Goal: Task Accomplishment & Management: Complete application form

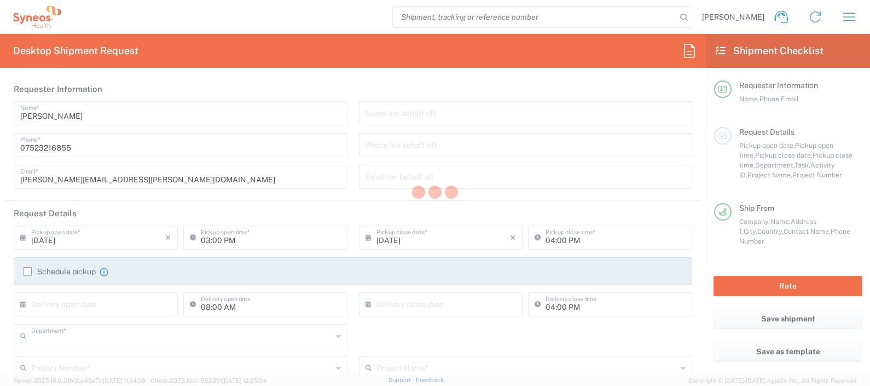
type input "8350"
type input "England"
type input "United Kingdom"
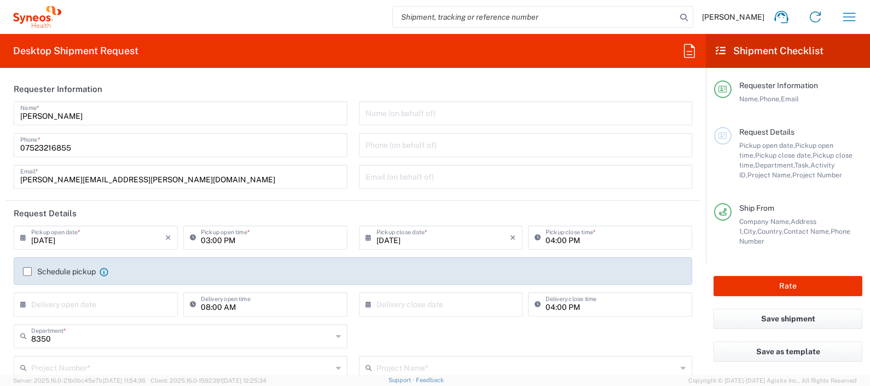
type input "Syneos Health UK Limited"
click at [421, 109] on input "text" at bounding box center [526, 112] width 321 height 19
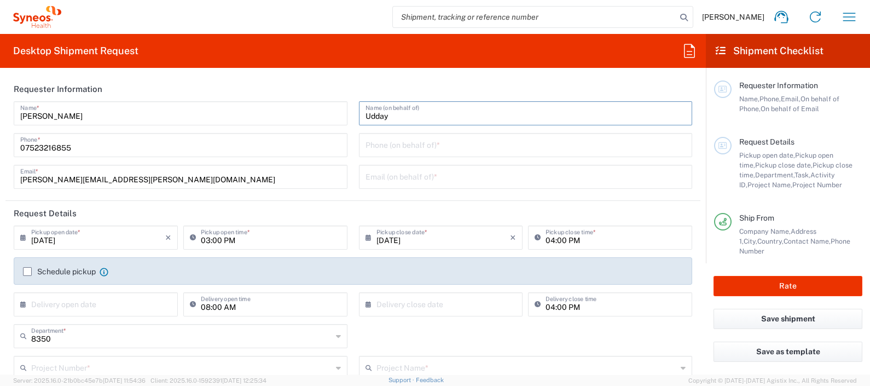
type input "Udday"
click at [426, 142] on input "tel" at bounding box center [526, 144] width 321 height 19
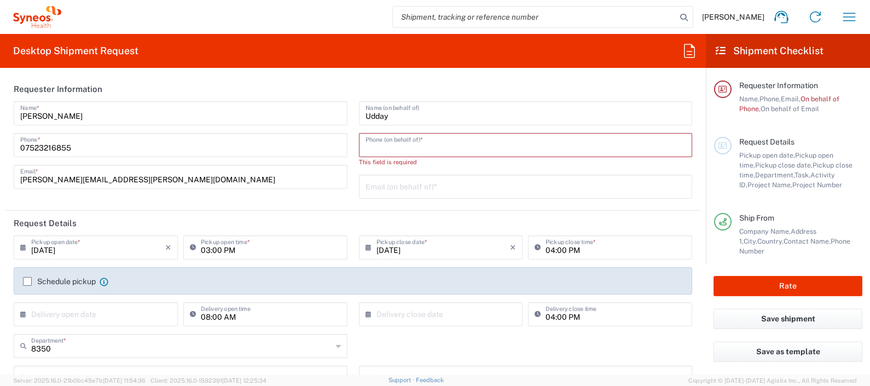
paste input "07391697118"
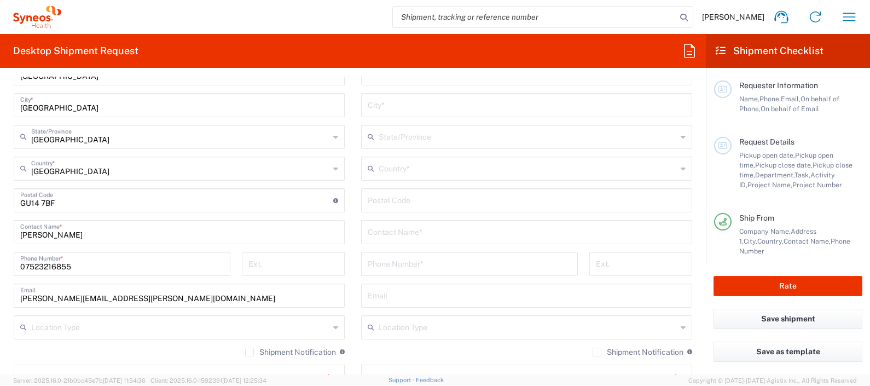
scroll to position [575, 0]
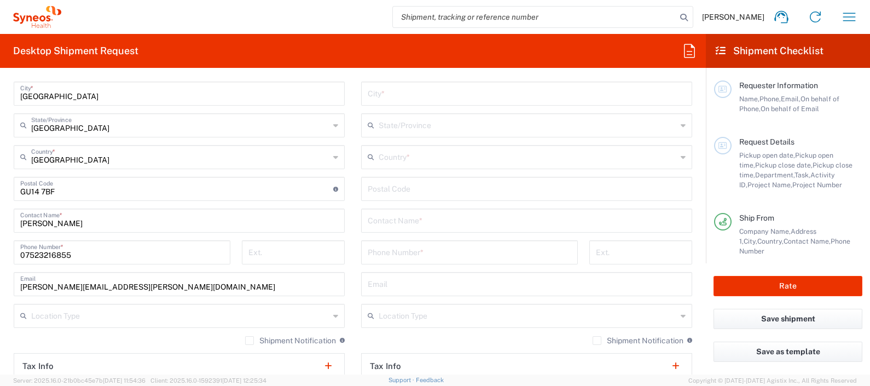
type input "07391697118"
click at [711, 216] on main "Requester Information Name, Phone, Email, On behalf of Phone, On behalf of Emai…" at bounding box center [788, 165] width 164 height 195
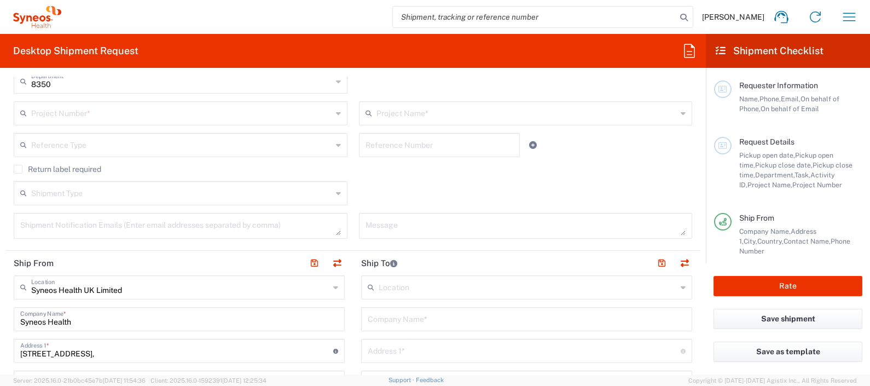
scroll to position [244, 0]
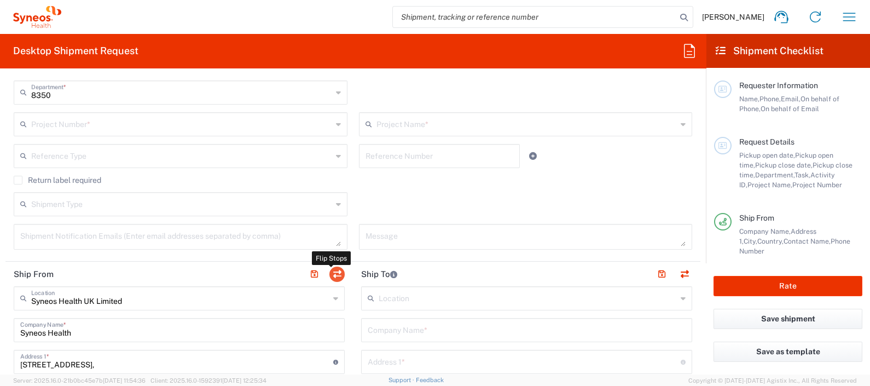
click at [329, 274] on button "button" at bounding box center [336, 274] width 15 height 15
type input "Syneos Health UK Limited"
type input "Syneos Health"
type input "1 Pinehurst Road,"
type input "Farnborough Business Park"
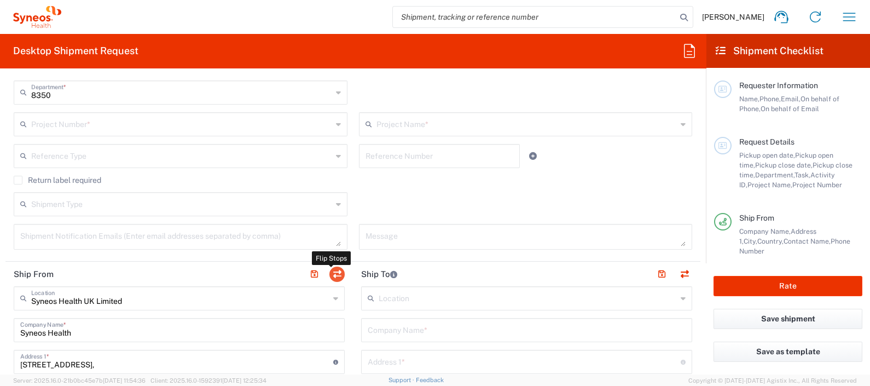
type input "Hampshire"
type input "United Kingdom"
type input "GU14 7BF"
type input "Julie Ryan"
type input "07523216855"
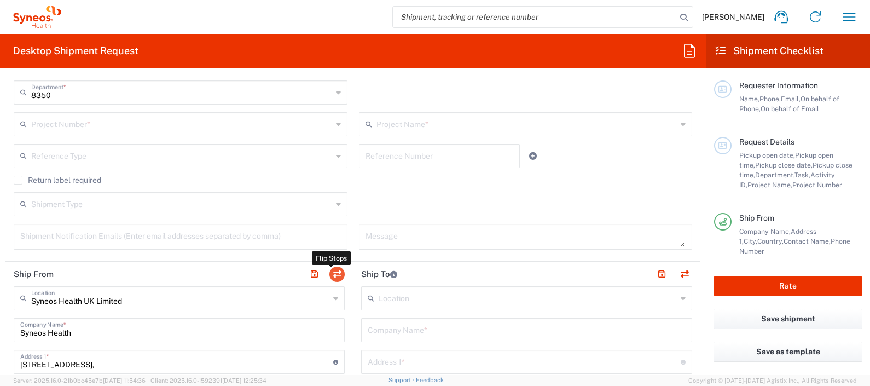
type input "julie.ryan@syneoshealth.com"
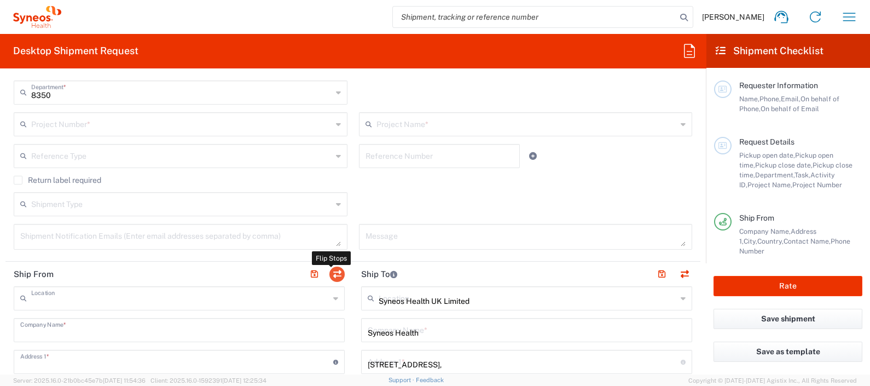
type input "EORI"
type input "VAT"
type input "GB806650142"
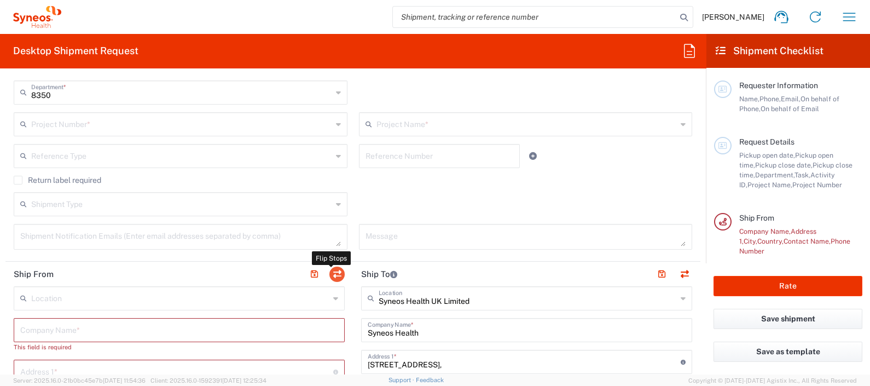
click at [336, 269] on button "button" at bounding box center [336, 274] width 15 height 15
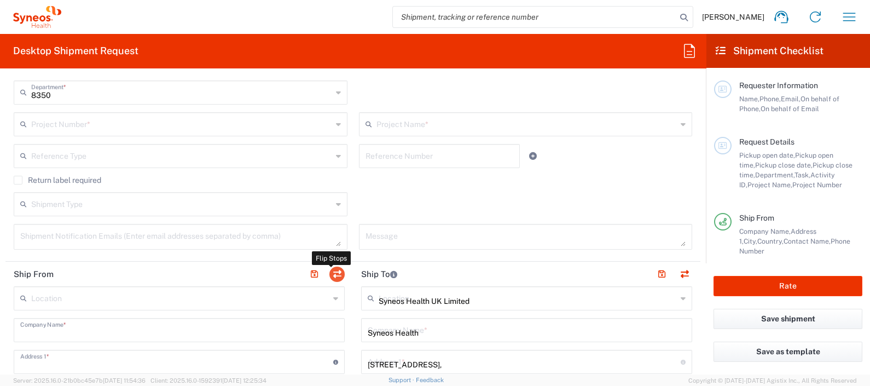
type input "Syneos Health"
type input "1 Pinehurst Road,"
type input "Farnborough Business Park"
type input "Hampshire"
type input "United Kingdom"
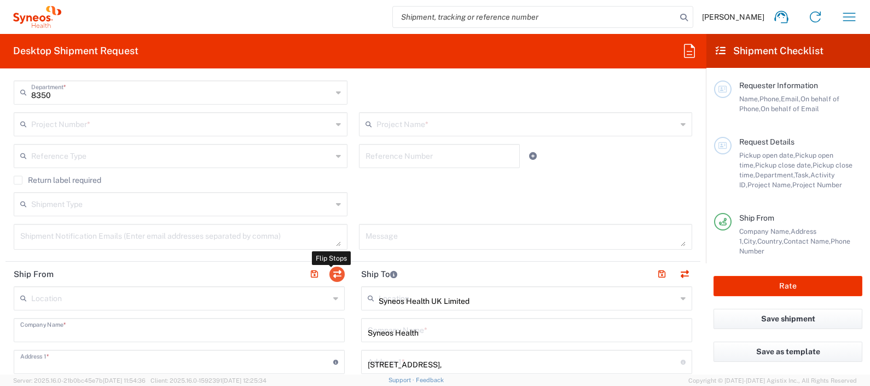
type input "GU14 7BF"
type input "Julie Ryan"
type input "07523216855"
type input "julie.ryan@syneoshealth.com"
type input "VAT"
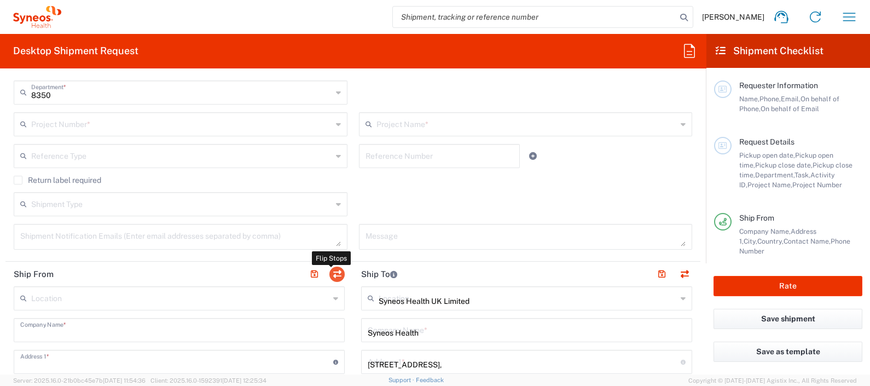
type input "GB806650142"
type input "EORI"
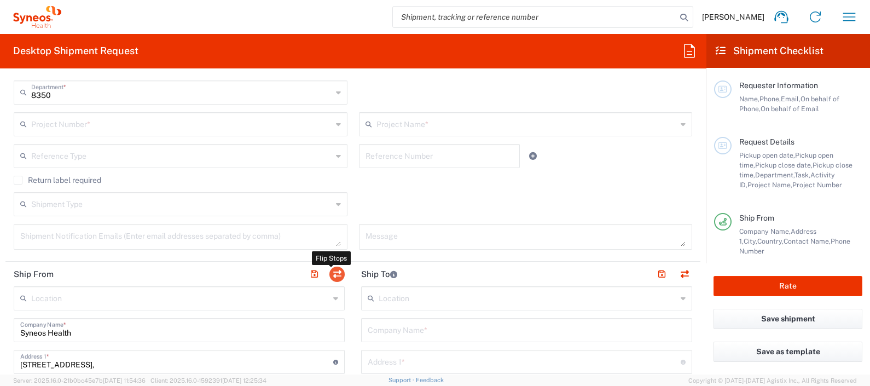
type input "England"
click at [337, 269] on button "button" at bounding box center [336, 274] width 15 height 15
type input "Syneos Health"
type input "1 Pinehurst Road,"
type input "Farnborough Business Park"
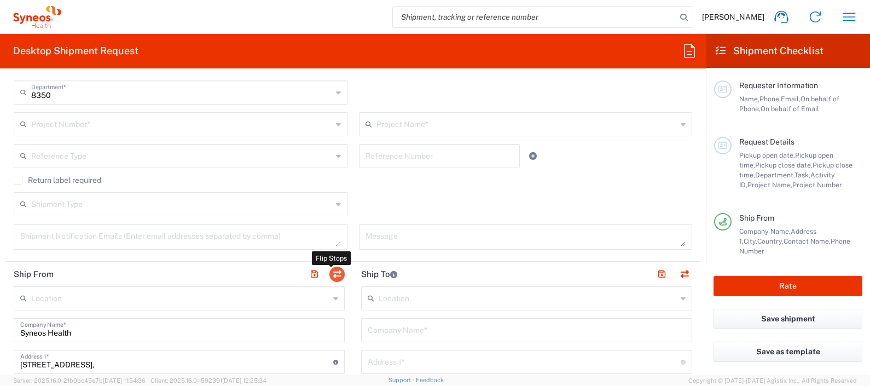
type input "Hampshire"
type input "United Kingdom"
type input "GU14 7BF"
type input "Julie Ryan"
type input "07523216855"
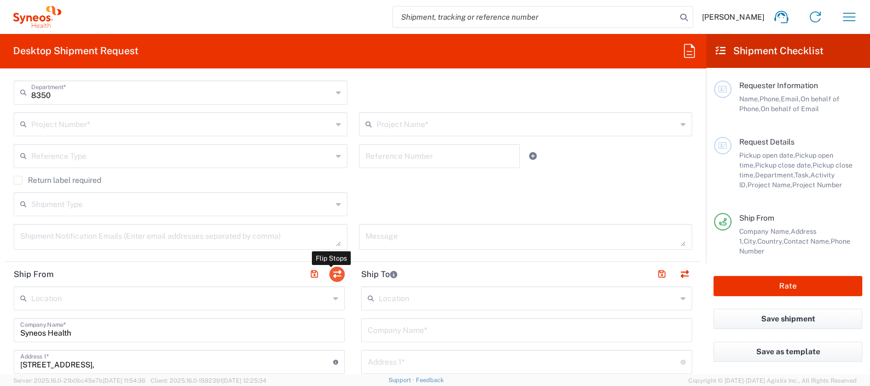
type input "julie.ryan@syneoshealth.com"
type input "EORI"
type input "VAT"
type input "GB806650142"
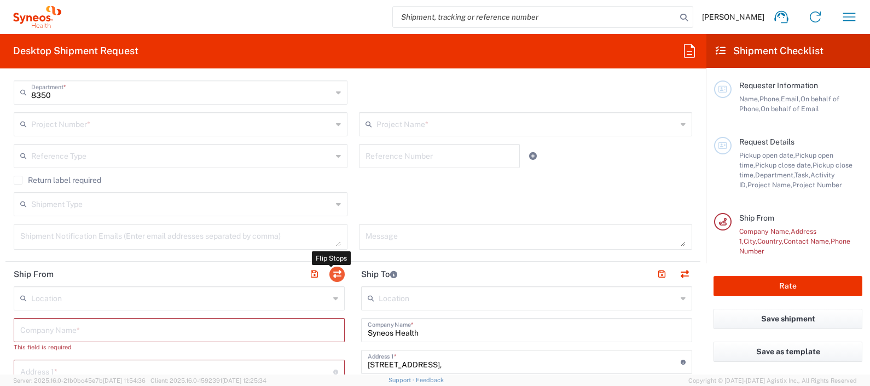
type input "England"
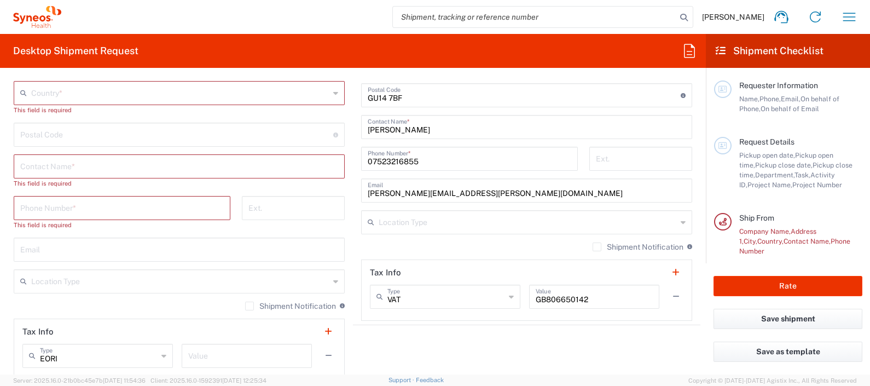
scroll to position [672, 0]
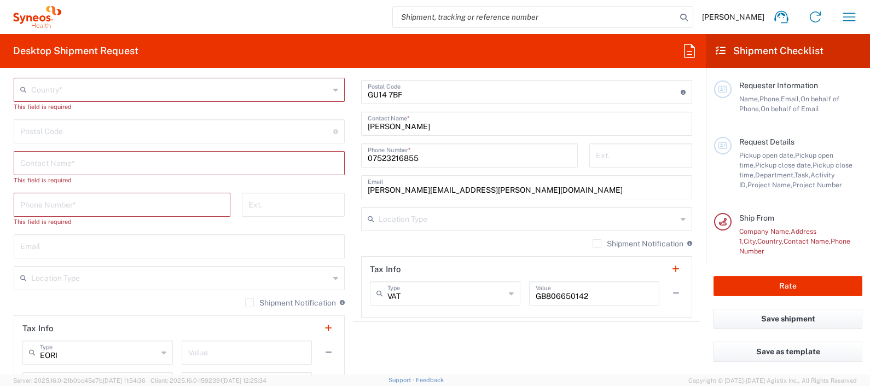
click at [148, 200] on input "tel" at bounding box center [122, 203] width 204 height 19
paste input "07391697118"
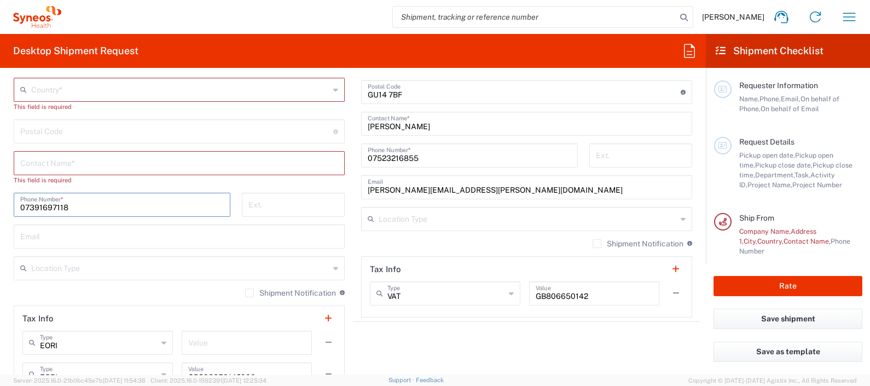
type input "07391697118"
click at [116, 163] on input "text" at bounding box center [179, 162] width 318 height 19
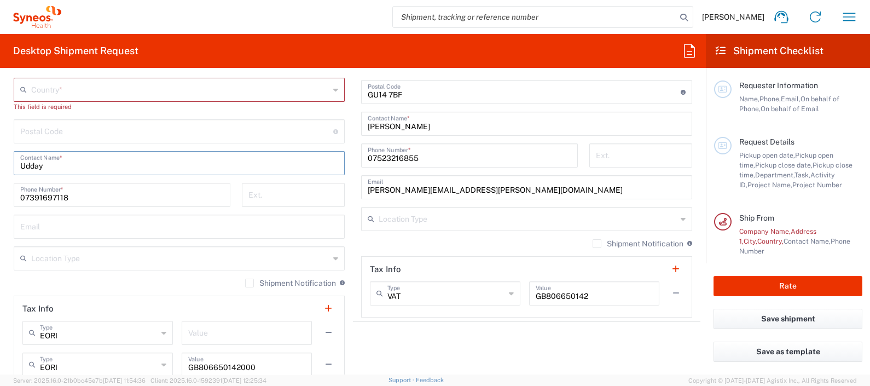
paste input "Pathapati"
type input "Udday Pathapati"
drag, startPoint x: 474, startPoint y: 187, endPoint x: 354, endPoint y: 181, distance: 120.5
click at [354, 181] on main "Location Addison Whitney LLC-Morrisvile NC US Barcelona-Syneos Health BioSector…" at bounding box center [527, 88] width 348 height 460
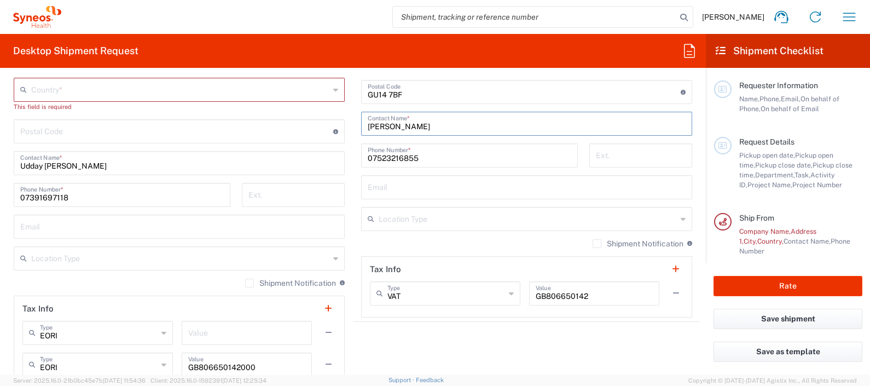
drag, startPoint x: 421, startPoint y: 125, endPoint x: 329, endPoint y: 123, distance: 92.0
click at [328, 123] on div "Ship From Location Addison Whitney LLC-Morrisvile NC US Barcelona-Syneos Health…" at bounding box center [352, 129] width 695 height 592
click at [71, 166] on input "Udday Pathapati" at bounding box center [179, 162] width 318 height 19
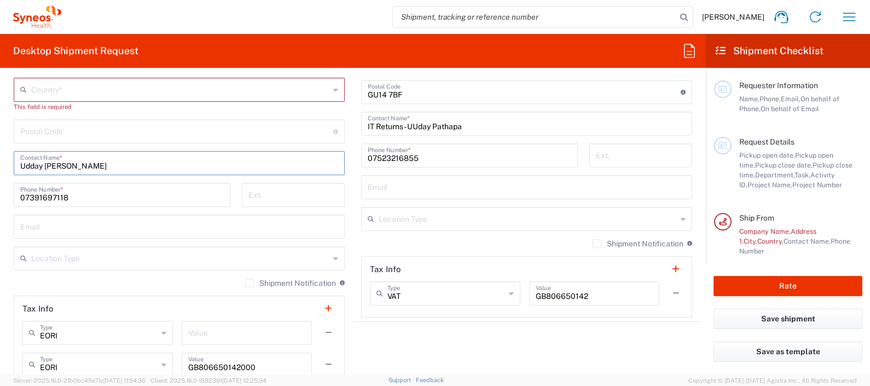
click at [71, 166] on input "Udday Pathapati" at bounding box center [179, 162] width 318 height 19
drag, startPoint x: 71, startPoint y: 166, endPoint x: 61, endPoint y: 165, distance: 9.9
click at [71, 166] on input "Udday Pathapati" at bounding box center [179, 162] width 318 height 19
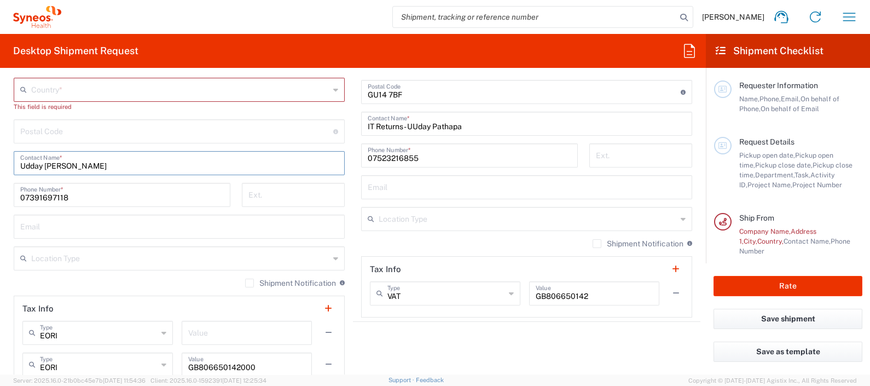
click at [71, 166] on input "Udday Pathapati" at bounding box center [179, 162] width 318 height 19
click at [60, 165] on input "Udday Pathapati" at bounding box center [179, 162] width 318 height 19
click at [464, 128] on input "IT Returns - UUday Pathapa" at bounding box center [527, 122] width 318 height 19
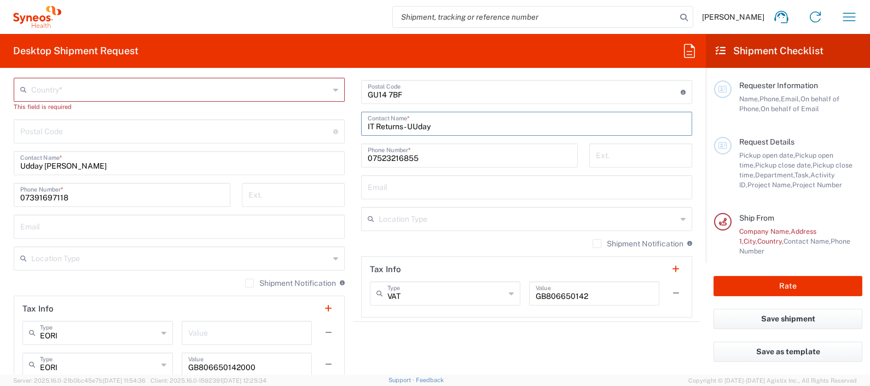
paste input "Pathapati"
type input "IT Returns - UUday Pathapati"
click at [458, 154] on input "07523216855" at bounding box center [470, 154] width 204 height 19
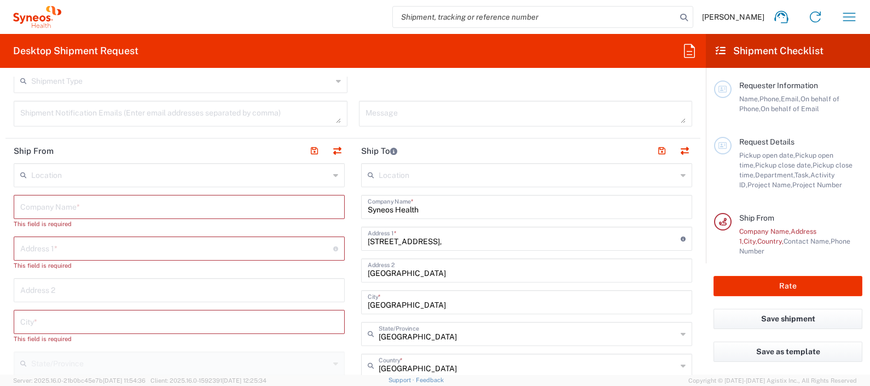
scroll to position [355, 0]
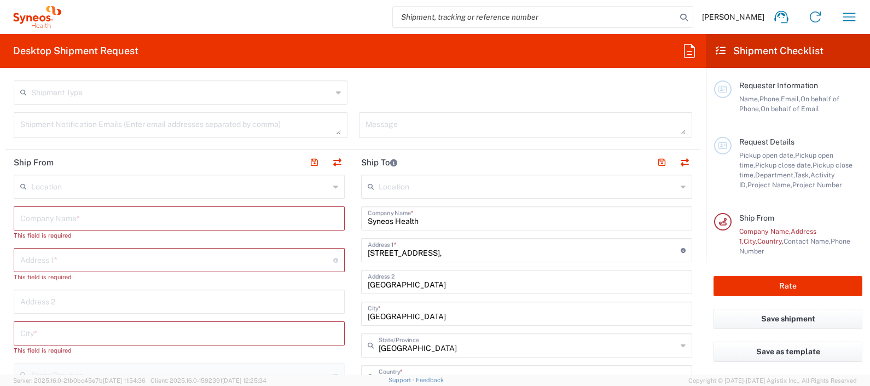
type input "01276713000"
click at [186, 220] on input "text" at bounding box center [179, 217] width 318 height 19
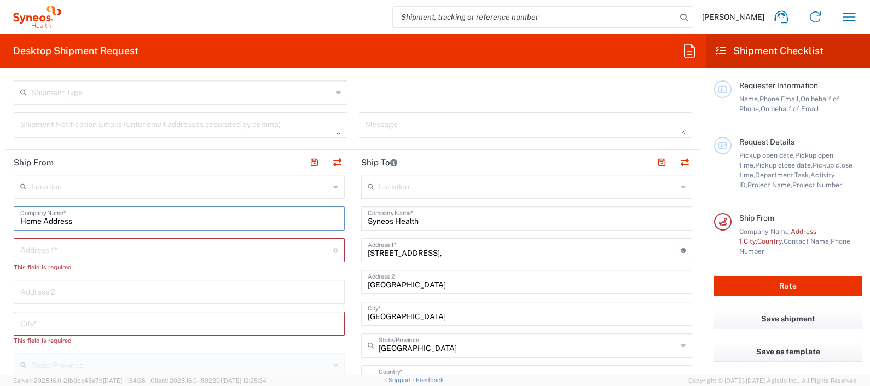
type input "Home Address"
click at [140, 249] on input "text" at bounding box center [176, 249] width 313 height 19
paste input "9, Parc Y Dyffryn, Rhydyfelin, Pontypridd"
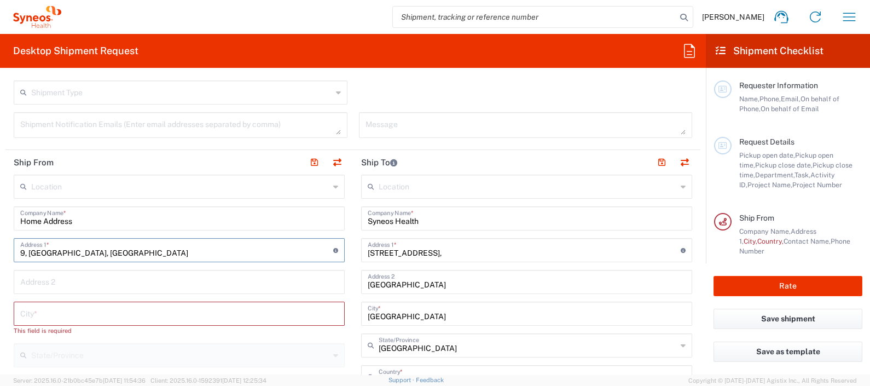
click at [134, 252] on input "9, Parc Y Dyffryn, Rhydyfelin, Pontypridd" at bounding box center [176, 249] width 313 height 19
click at [175, 252] on input "9, Parc Y Dyffryn, Rhydyfelin, Pontypridd" at bounding box center [176, 249] width 313 height 19
click at [176, 252] on input "9, Parc Y Dyffryn, Rhydyfelin, Pontypridd" at bounding box center [176, 249] width 313 height 19
drag, startPoint x: 177, startPoint y: 252, endPoint x: 85, endPoint y: 247, distance: 92.1
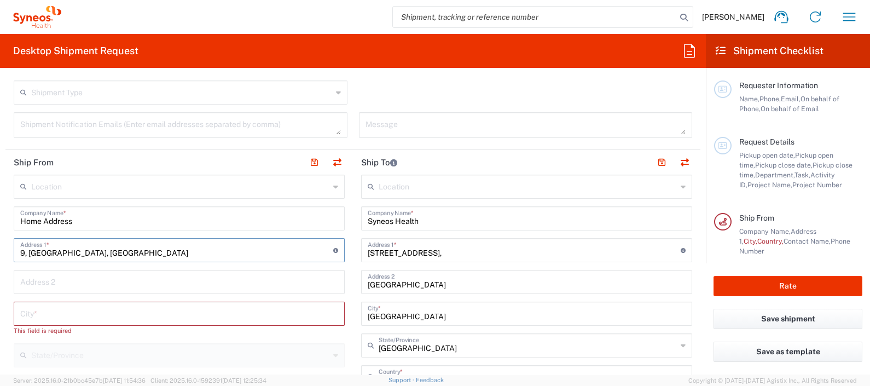
click at [85, 247] on input "9, Parc Y Dyffryn, Rhydyfelin, Pontypridd" at bounding box center [176, 249] width 313 height 19
type input "9, Parc Y Dyffryn, Rhydyfelin, Pontypridd"
click at [54, 316] on input "text" at bounding box center [179, 312] width 318 height 19
paste input "Rhydyfelin, Pontypridd"
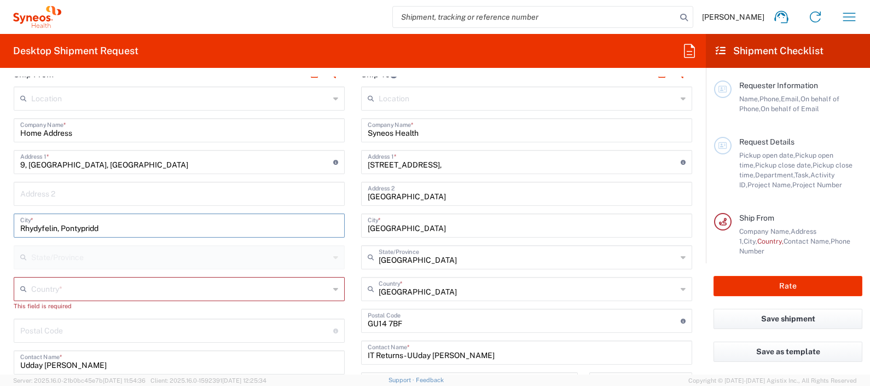
scroll to position [452, 0]
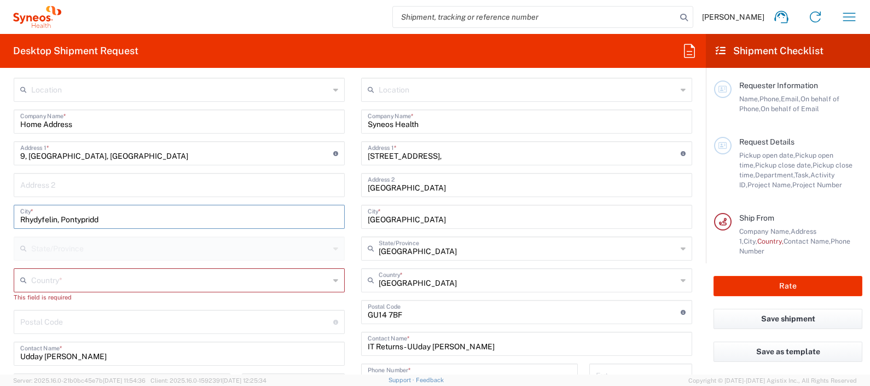
type input "Rhydyfelin, Pontypridd"
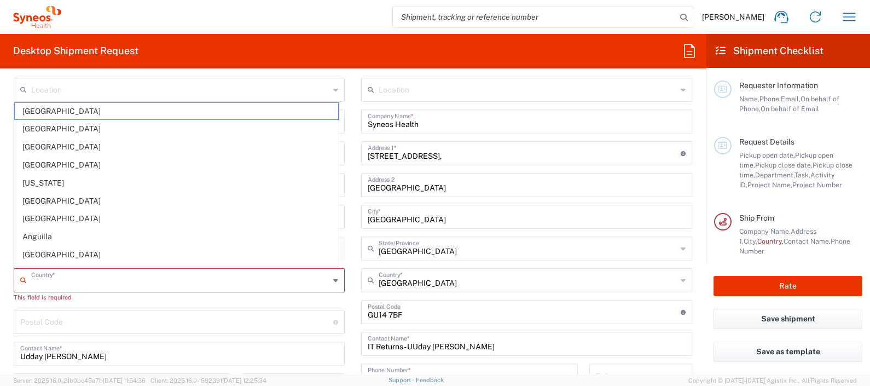
click at [217, 277] on input "text" at bounding box center [180, 279] width 298 height 19
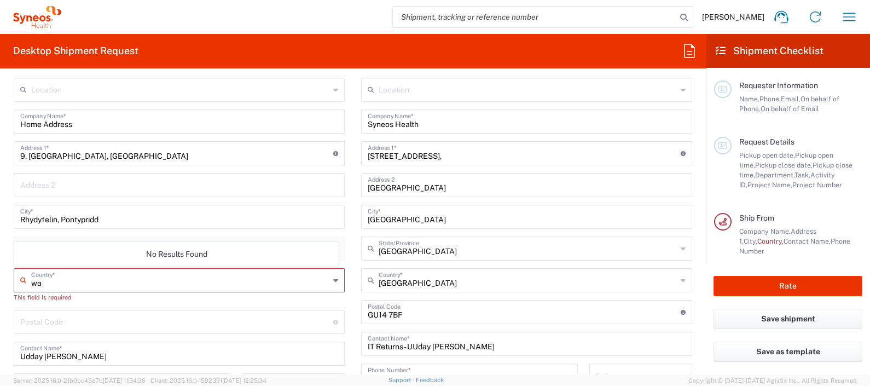
type input "w"
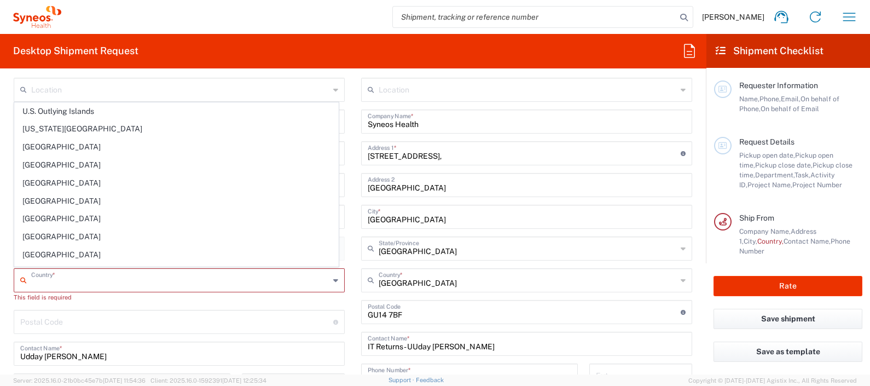
scroll to position [4099, 0]
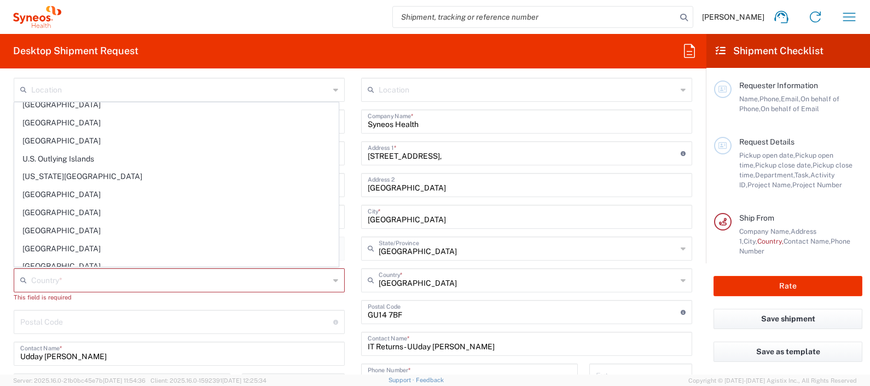
click at [267, 240] on span "United Kingdom" at bounding box center [176, 248] width 323 height 17
type input "United Kingdom"
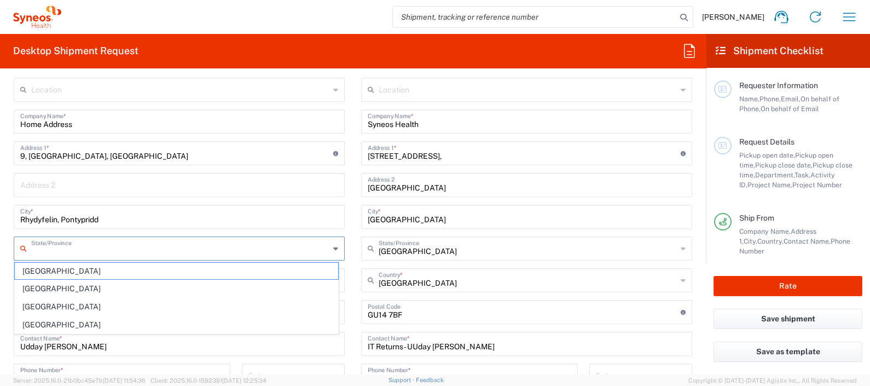
click at [232, 248] on input "text" at bounding box center [180, 247] width 298 height 19
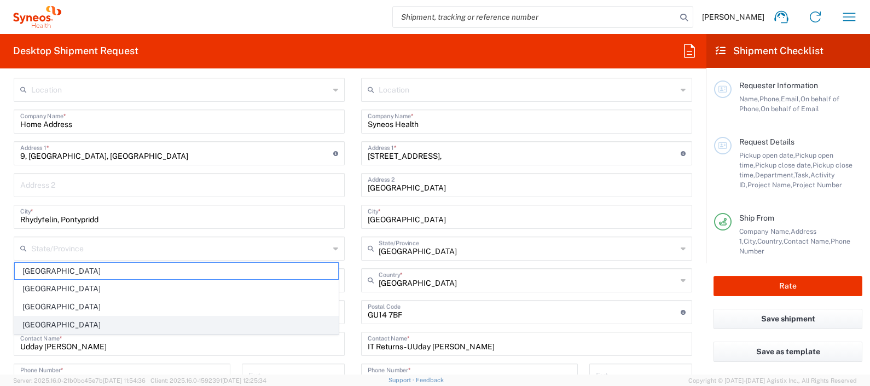
click at [200, 318] on span "Wales" at bounding box center [176, 324] width 323 height 17
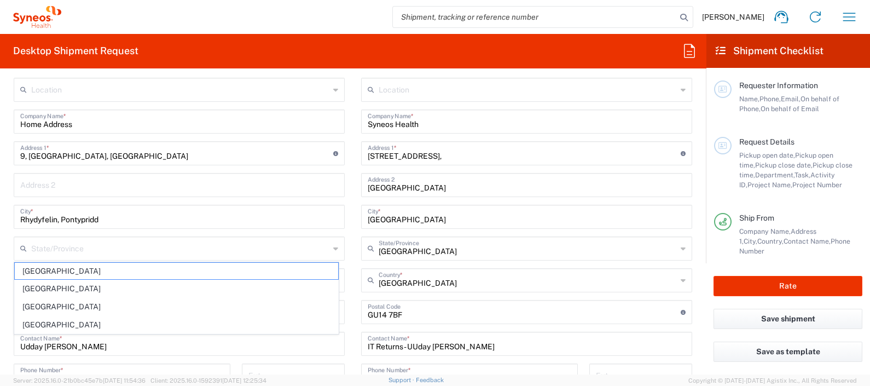
type input "Wales"
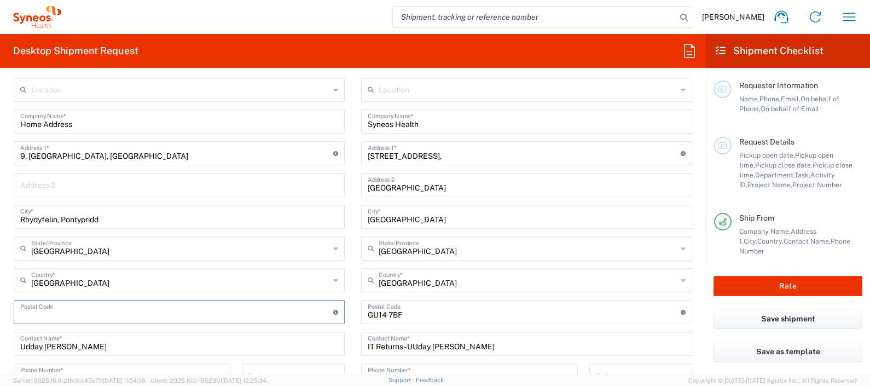
click at [112, 304] on input "undefined" at bounding box center [176, 311] width 313 height 19
paste input "CF37 5RZ."
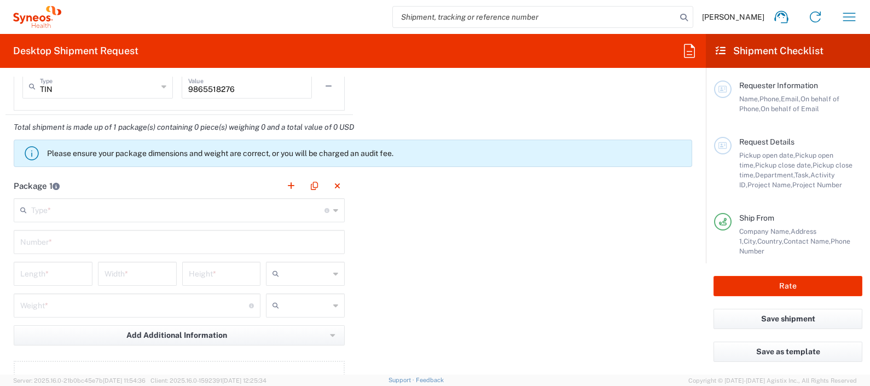
scroll to position [948, 0]
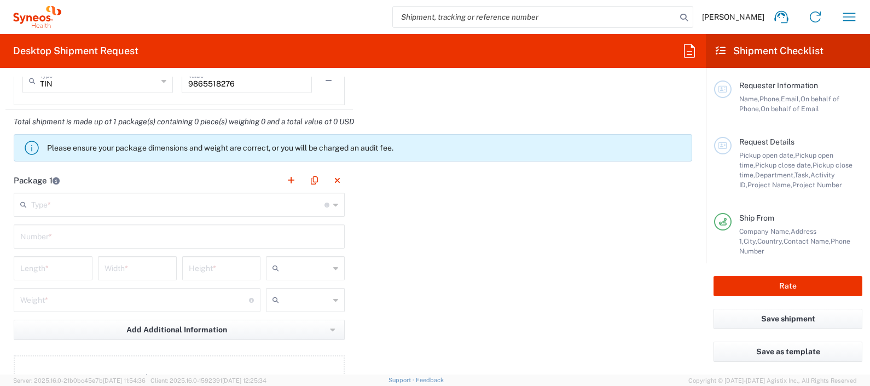
type input "CF37 5RZ"
click at [255, 205] on input "text" at bounding box center [177, 203] width 293 height 19
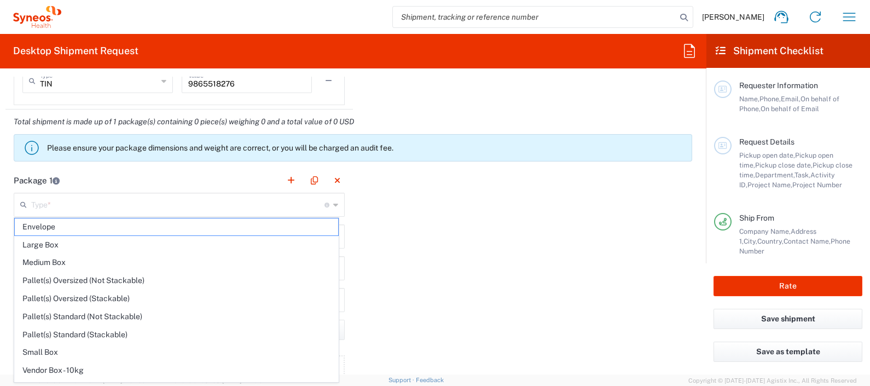
click at [230, 245] on span "Large Box" at bounding box center [176, 244] width 323 height 17
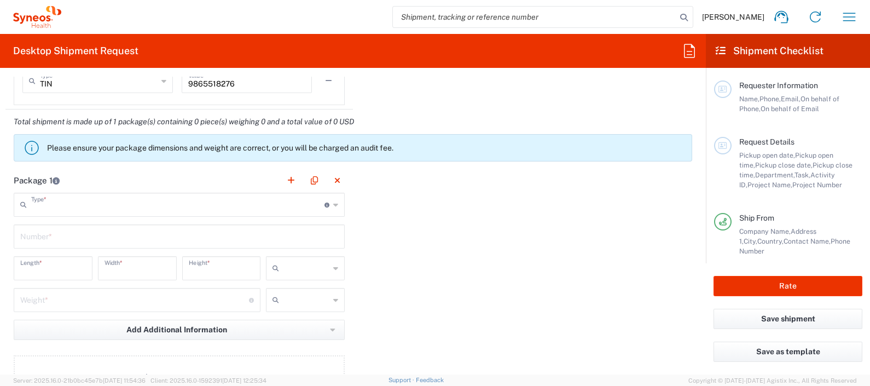
type input "Large Box"
type input "17.5"
type input "12.5"
type input "3"
type input "in"
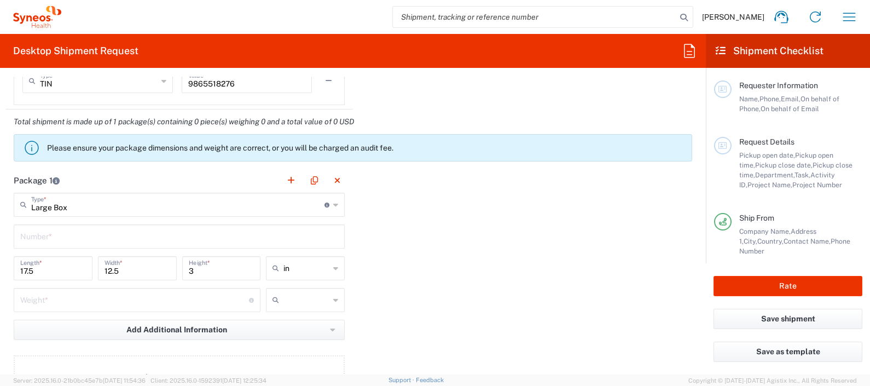
click at [333, 268] on icon at bounding box center [335, 268] width 5 height 18
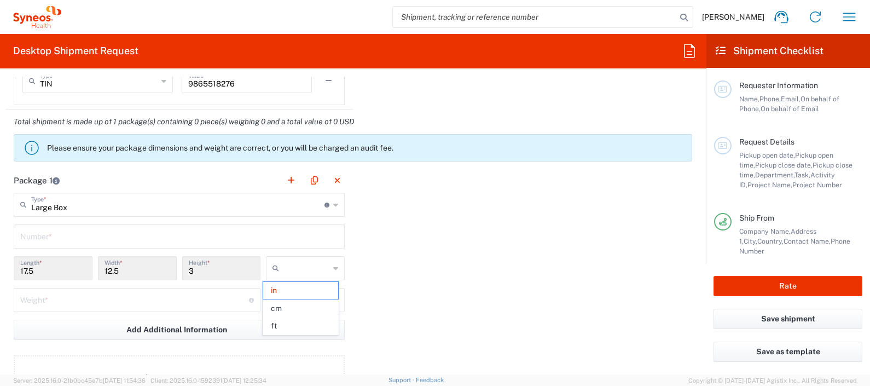
click at [309, 307] on span "cm" at bounding box center [300, 308] width 75 height 17
type input "44.45"
type input "31.75"
type input "7.62"
type input "cm"
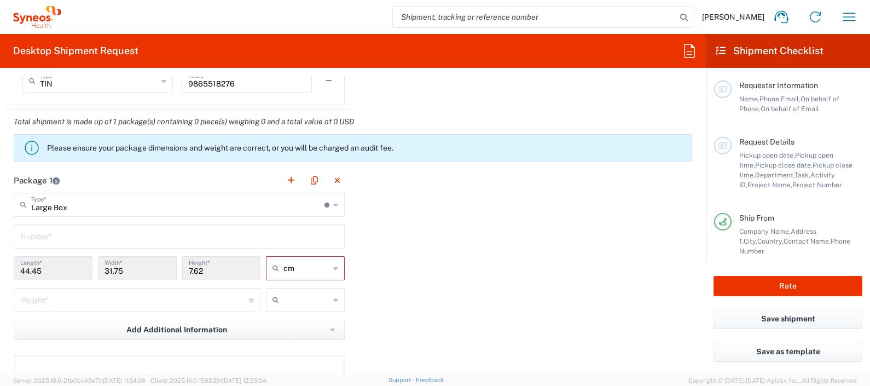
click at [327, 297] on div at bounding box center [305, 300] width 79 height 24
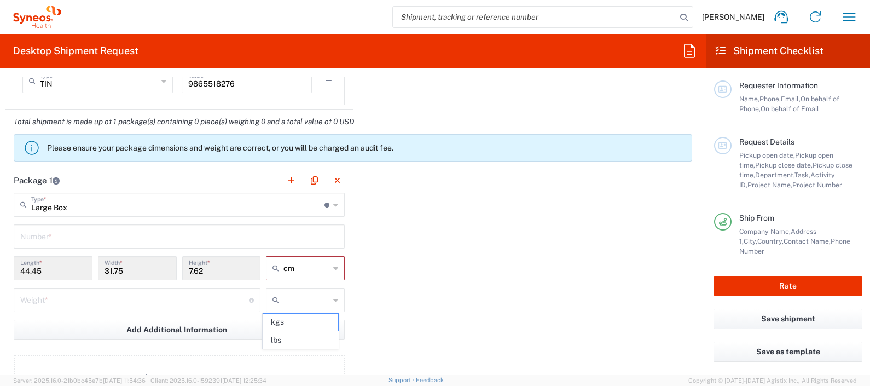
click at [311, 317] on span "kgs" at bounding box center [300, 322] width 75 height 17
type input "kgs"
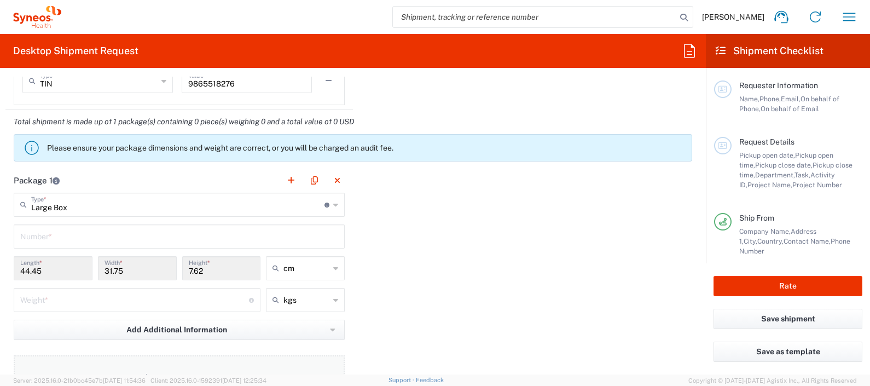
click at [172, 362] on button "Add Content *" at bounding box center [179, 377] width 331 height 45
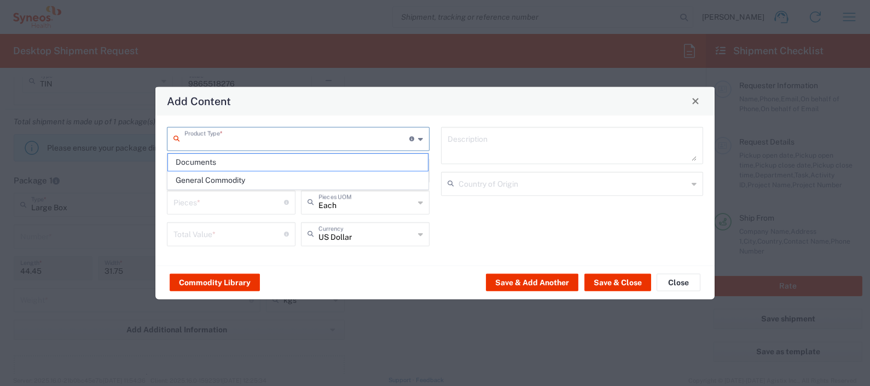
click at [326, 135] on input "text" at bounding box center [296, 137] width 225 height 19
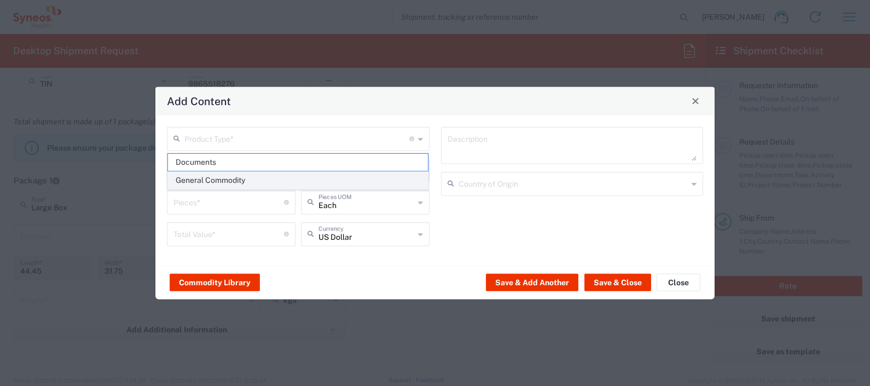
click at [314, 183] on span "General Commodity" at bounding box center [298, 180] width 261 height 17
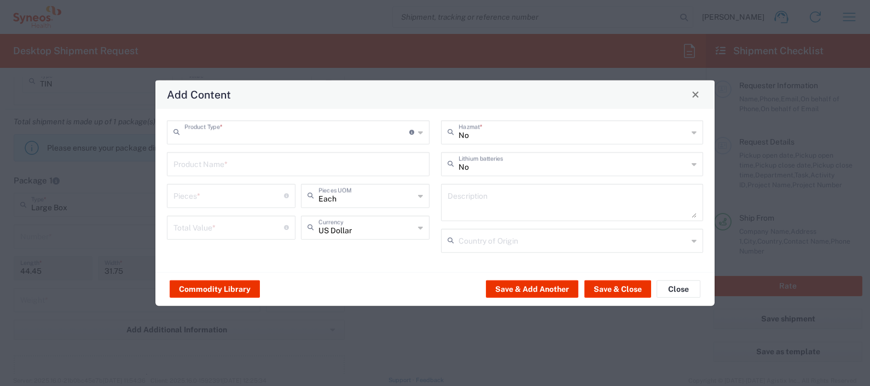
type input "General Commodity"
click at [275, 170] on input "text" at bounding box center [299, 162] width 250 height 19
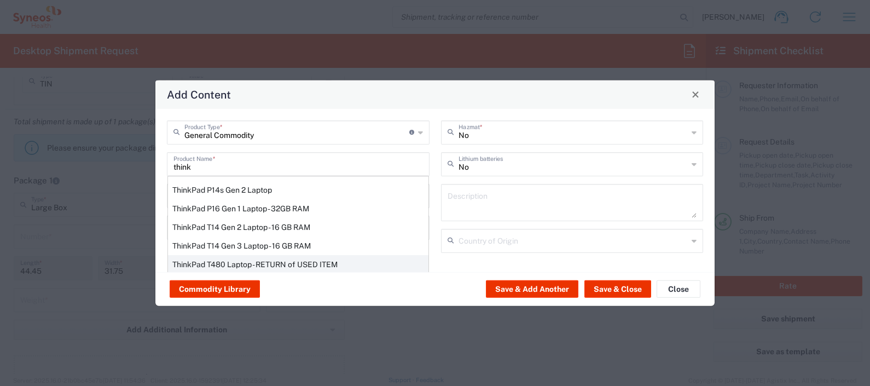
click at [282, 261] on div "ThinkPad T480 Laptop - RETURN of USED ITEM" at bounding box center [298, 264] width 261 height 19
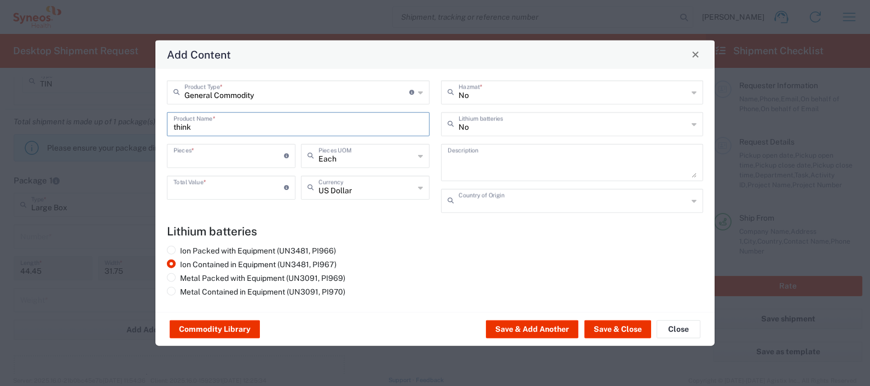
type input "ThinkPad T480 Laptop - RETURN of USED ITEM"
type input "1"
type input "200"
type textarea "Intel Core i5 - 8GB Memory - 500GB Hard Drive"
type input "China"
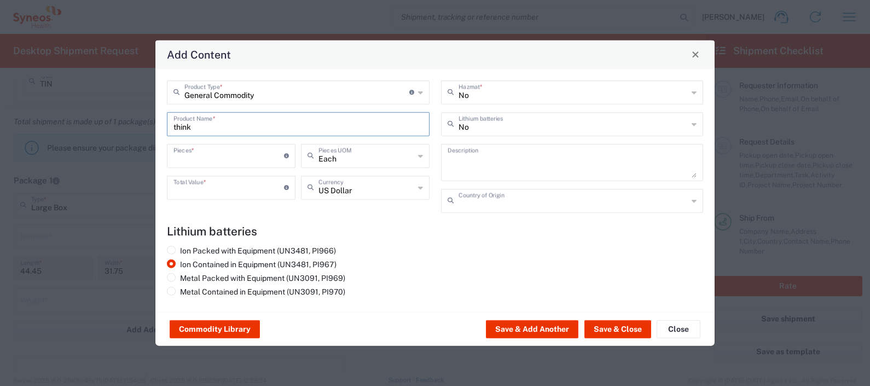
type input "Yes"
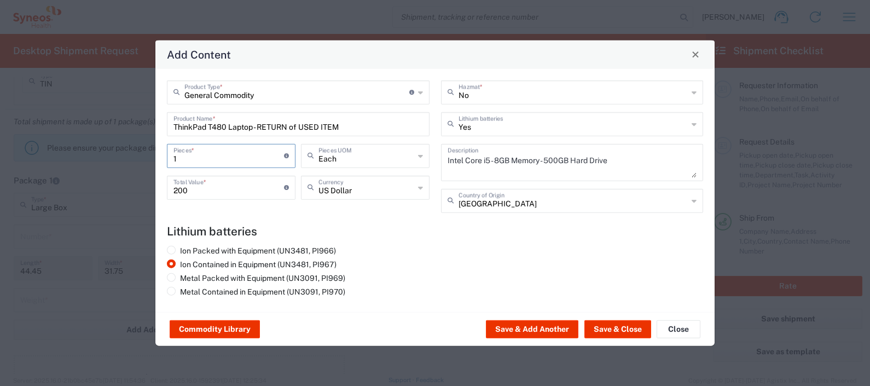
click at [236, 159] on input "1" at bounding box center [229, 154] width 111 height 19
type input "2"
type input "400"
type input "2"
click at [617, 329] on button "Save & Close" at bounding box center [618, 329] width 67 height 18
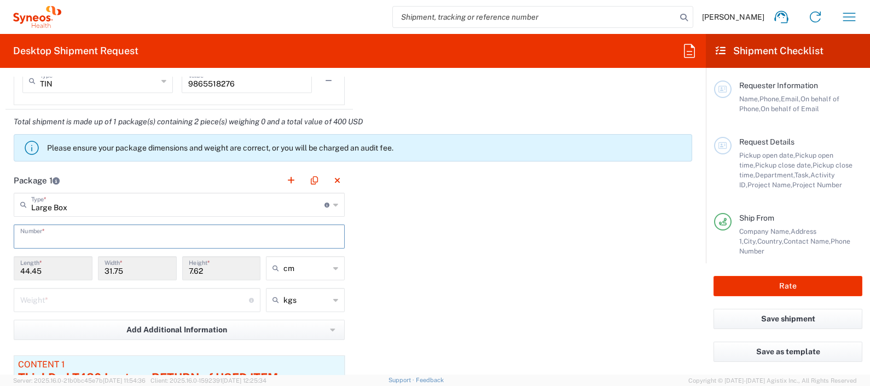
click at [300, 230] on input "text" at bounding box center [179, 235] width 318 height 19
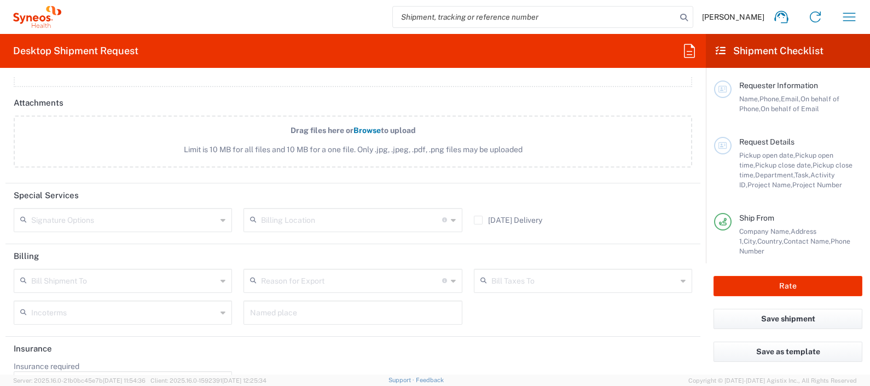
scroll to position [1419, 0]
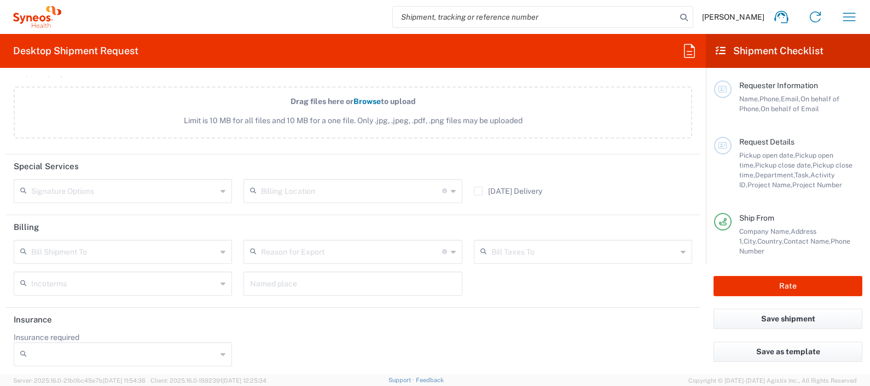
type input "1"
click at [709, 356] on div "Save as template" at bounding box center [788, 358] width 164 height 33
click at [215, 342] on div at bounding box center [123, 354] width 218 height 24
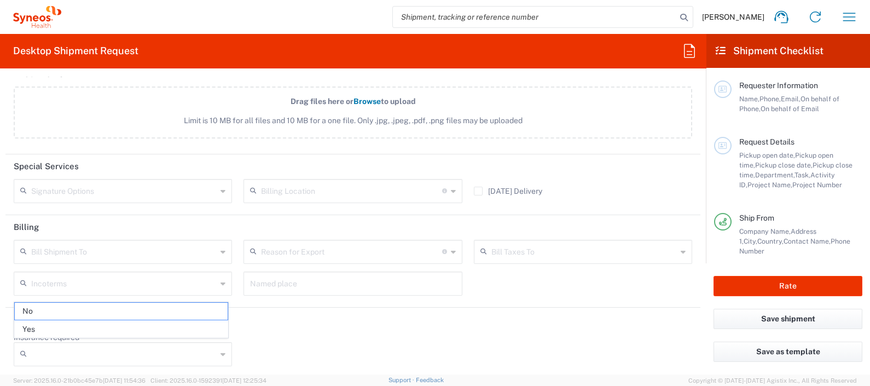
click at [196, 328] on span "Yes" at bounding box center [121, 329] width 213 height 17
type input "Yes"
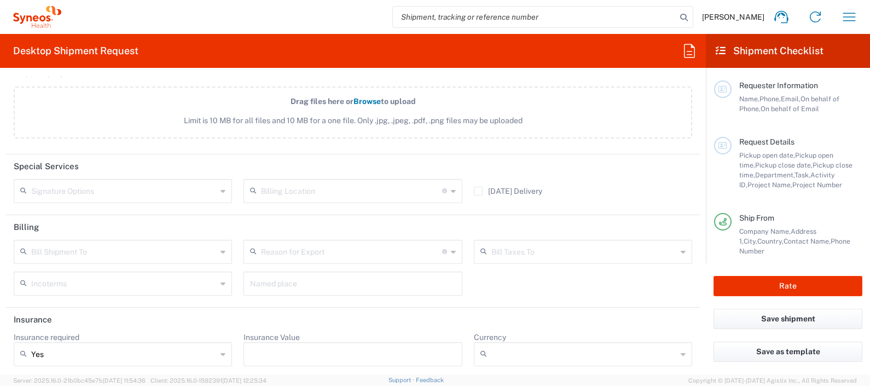
drag, startPoint x: 698, startPoint y: 336, endPoint x: 684, endPoint y: 358, distance: 27.0
click at [684, 358] on div "Currency ADP AED AFN ALL AMD AOA ARS ATS AUD AWG AZN BAM BBD BDT BGL BGN BHD BI…" at bounding box center [583, 353] width 230 height 42
click at [334, 348] on input "Insurance Value" at bounding box center [352, 354] width 205 height 18
type input "800"
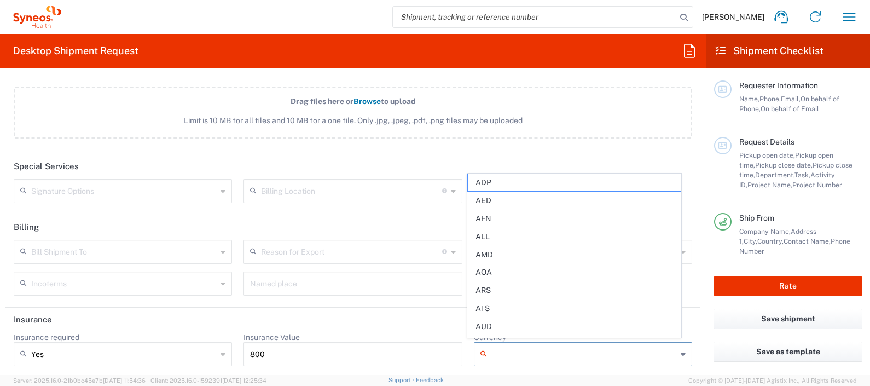
click at [519, 356] on input "Currency" at bounding box center [584, 354] width 186 height 18
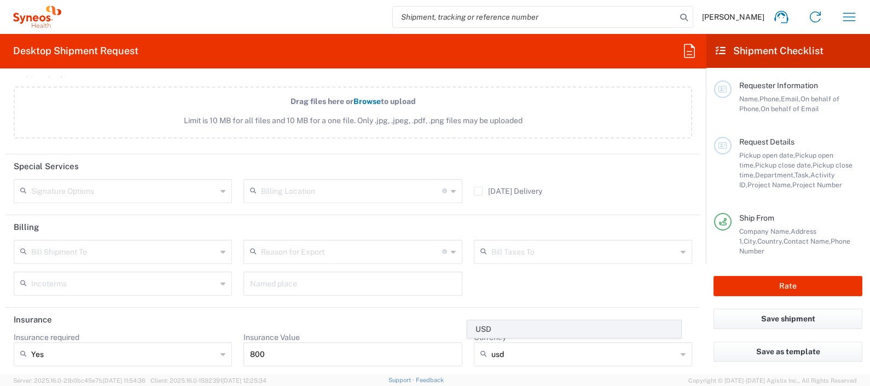
click at [481, 326] on span "USD" at bounding box center [574, 329] width 213 height 17
type input "USD"
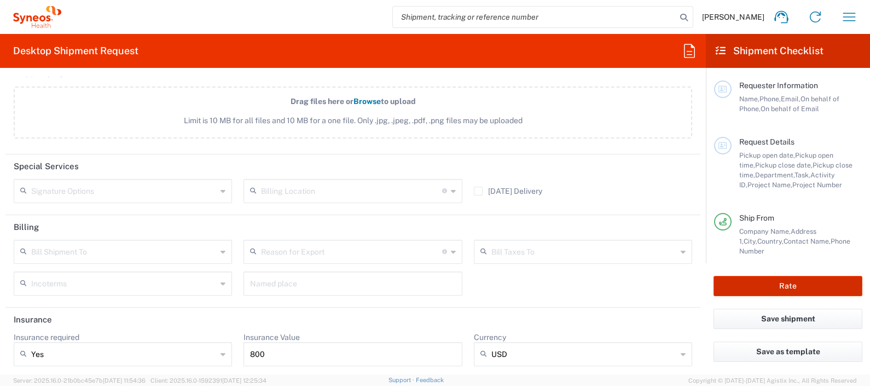
click at [774, 288] on button "Rate" at bounding box center [788, 286] width 149 height 20
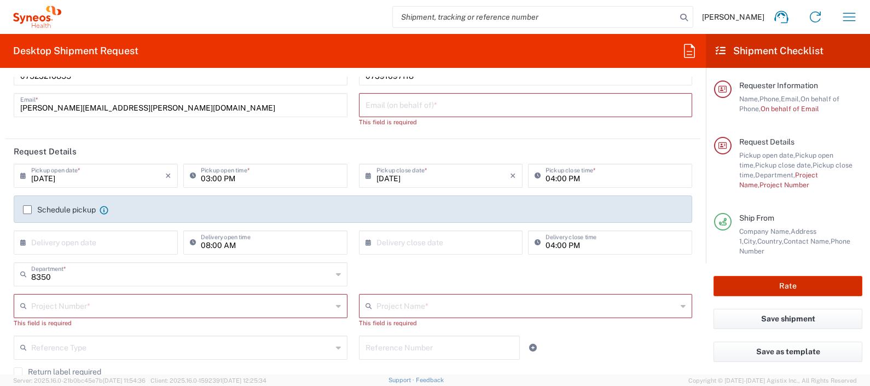
scroll to position [0, 0]
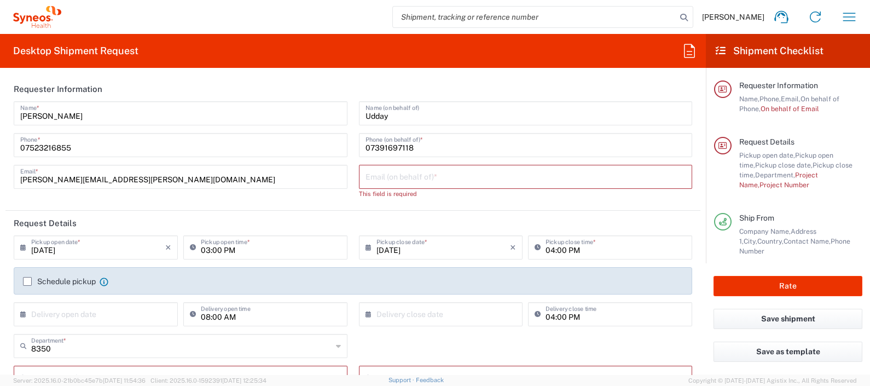
click at [673, 105] on div "Udday Name (on behalf of)" at bounding box center [526, 113] width 334 height 24
click at [495, 176] on input "text" at bounding box center [526, 175] width 321 height 19
type input "julie.ryan@syneoshealth.com"
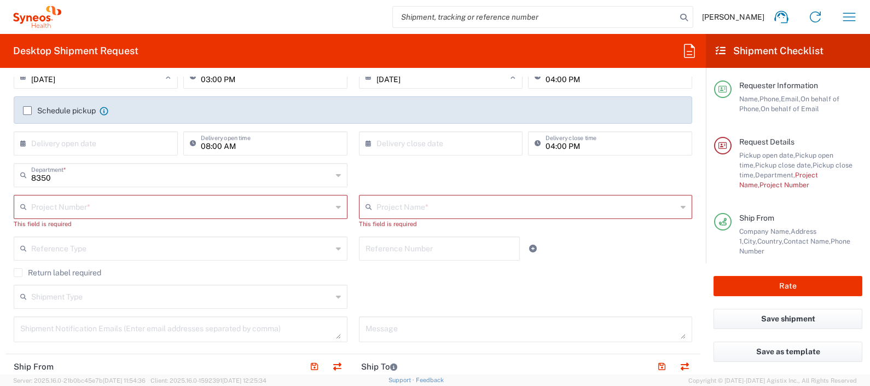
scroll to position [164, 0]
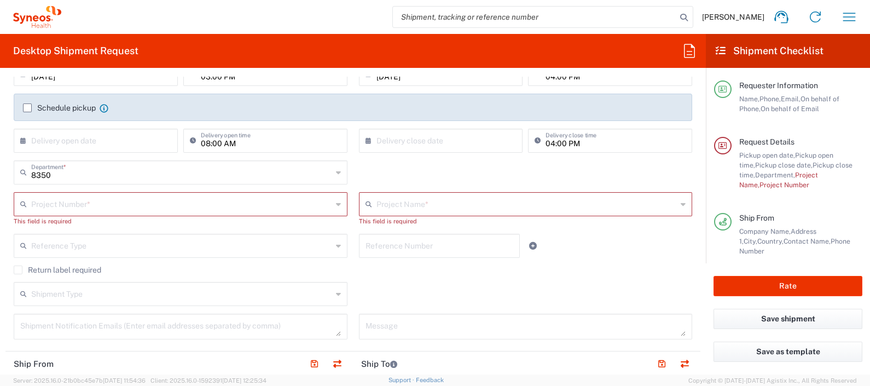
click at [706, 152] on main "Requester Information Name, Phone, Email, On behalf of Phone, On behalf of Emai…" at bounding box center [788, 165] width 164 height 195
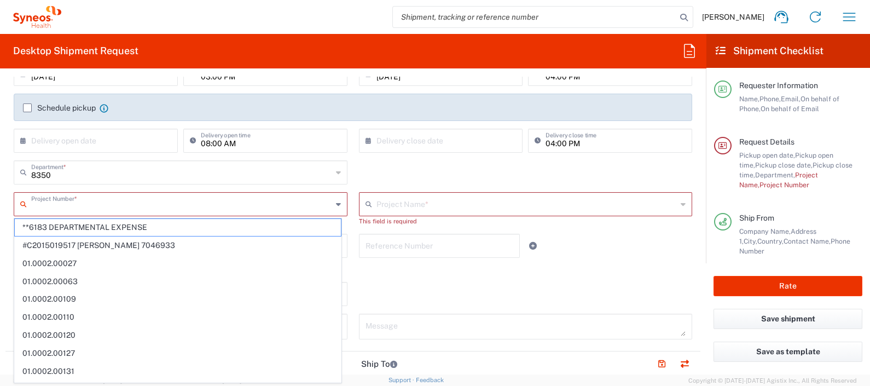
click at [177, 201] on input "text" at bounding box center [181, 203] width 301 height 19
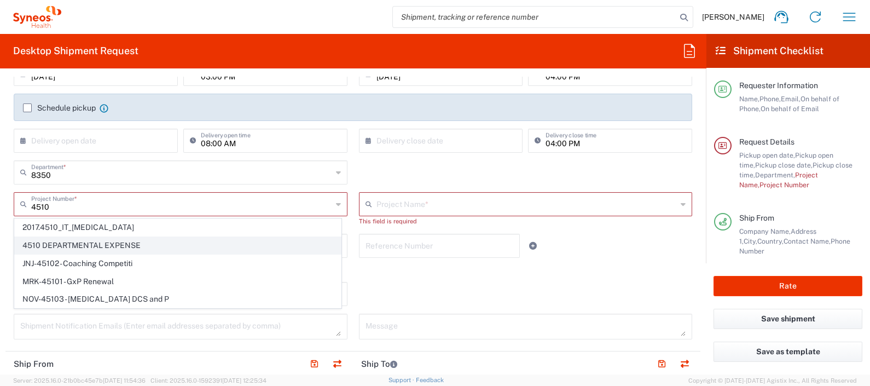
click at [175, 241] on span "4510 DEPARTMENTAL EXPENSE" at bounding box center [178, 245] width 326 height 17
type input "4510 DEPARTMENTAL EXPENSE"
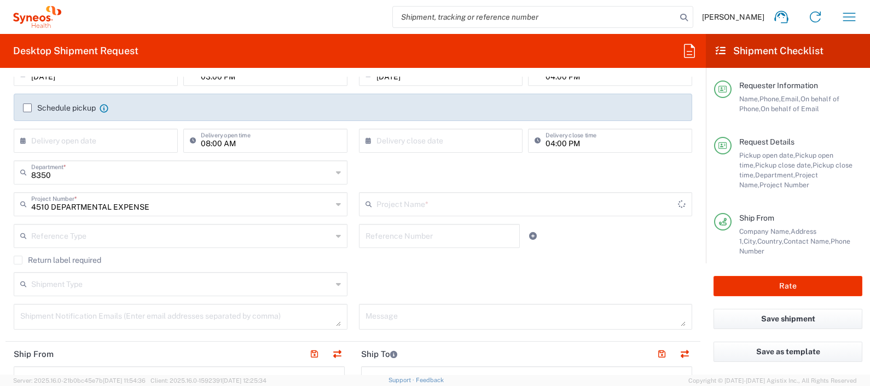
type input "4510 DEPARTMENTAL EXPENSE"
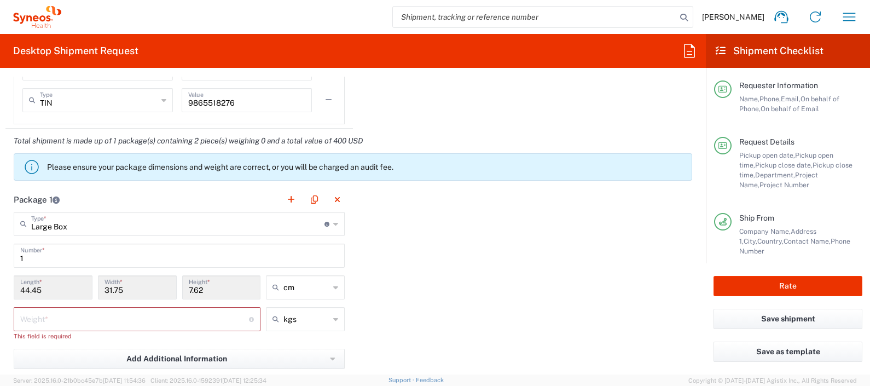
scroll to position [973, 0]
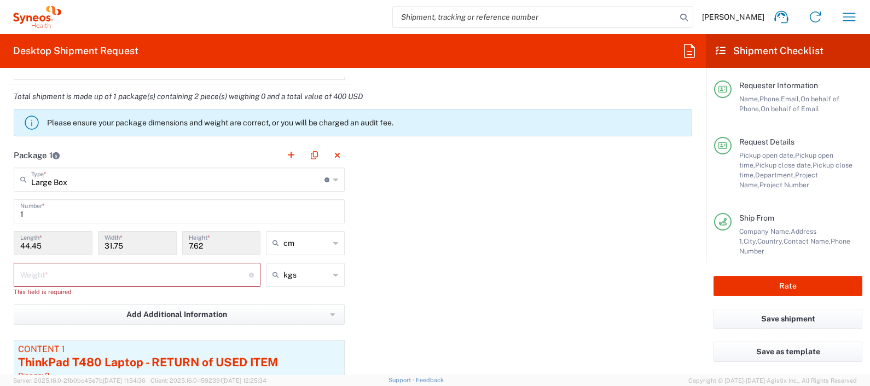
drag, startPoint x: 703, startPoint y: 158, endPoint x: 375, endPoint y: 294, distance: 355.6
click at [709, 282] on div "Rate" at bounding box center [788, 285] width 164 height 45
click at [203, 279] on input "number" at bounding box center [134, 273] width 229 height 19
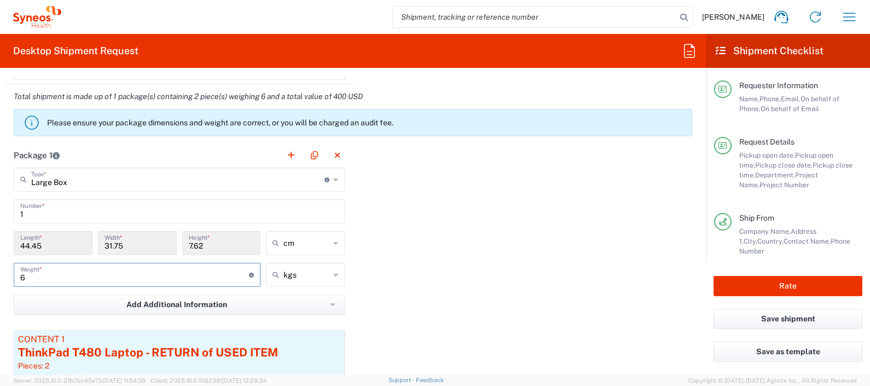
type input "6"
drag, startPoint x: 695, startPoint y: 259, endPoint x: 702, endPoint y: 276, distance: 18.4
click at [704, 276] on form "Requester Information Julie Ryan Name * 07523216855 Phone * julie.ryan@syneoshe…" at bounding box center [353, 226] width 706 height 298
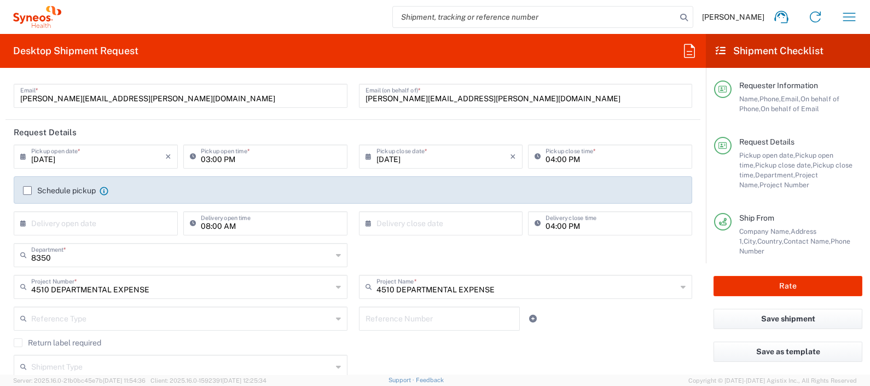
scroll to position [66, 0]
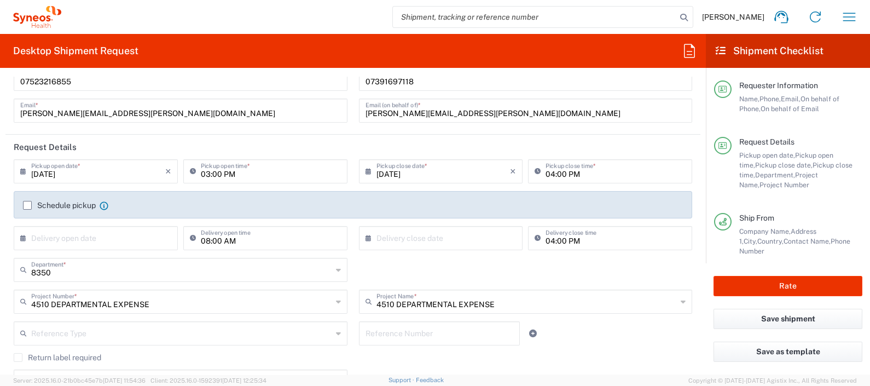
drag, startPoint x: 702, startPoint y: 276, endPoint x: 391, endPoint y: 172, distance: 328.2
click at [680, 133] on agx-form-section "Requester Information Julie Ryan Name * 07523216855 Phone * julie.ryan@syneoshe…" at bounding box center [352, 72] width 695 height 124
click at [126, 172] on input "08/14/2025" at bounding box center [98, 170] width 134 height 19
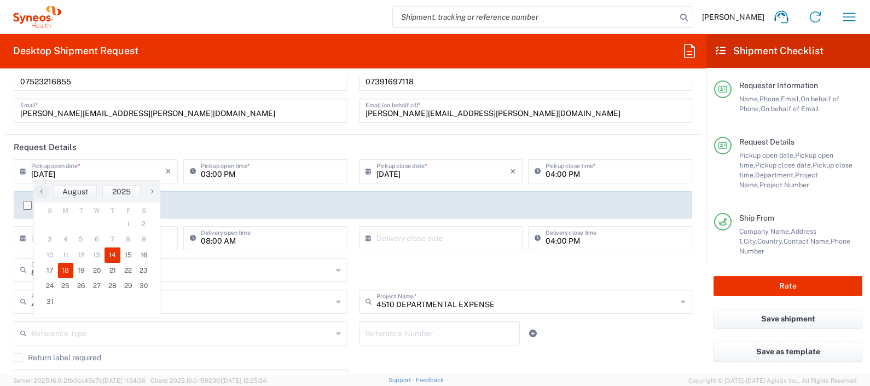
click at [63, 268] on span "18" at bounding box center [66, 270] width 16 height 15
type input "08/18/2025"
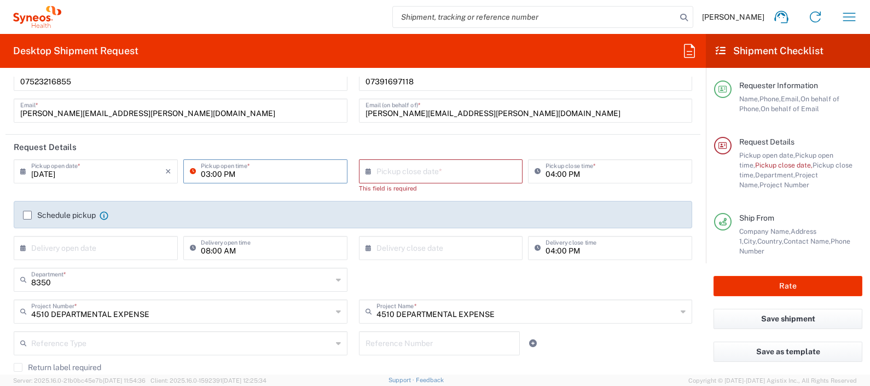
click at [241, 169] on input "03:00 PM" at bounding box center [271, 170] width 140 height 19
type input "10:00 AM"
click at [468, 171] on input "text" at bounding box center [444, 170] width 134 height 19
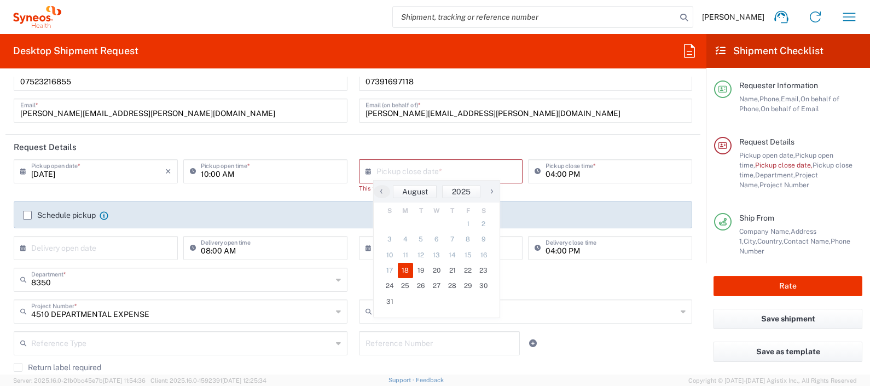
click at [409, 267] on span "18" at bounding box center [406, 270] width 16 height 15
type input "08/18/2025"
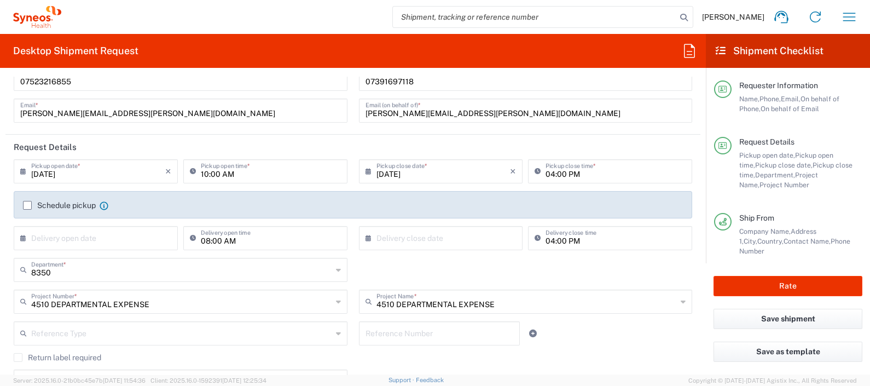
click at [29, 206] on label "Schedule pickup" at bounding box center [59, 205] width 73 height 9
click at [27, 205] on input "Schedule pickup" at bounding box center [27, 205] width 0 height 0
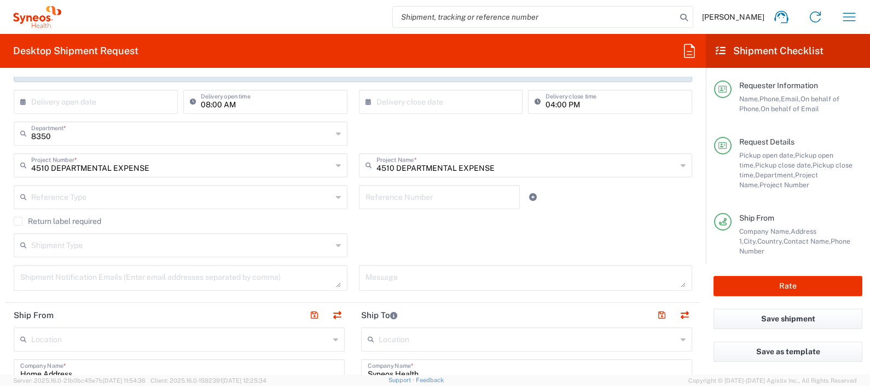
scroll to position [243, 0]
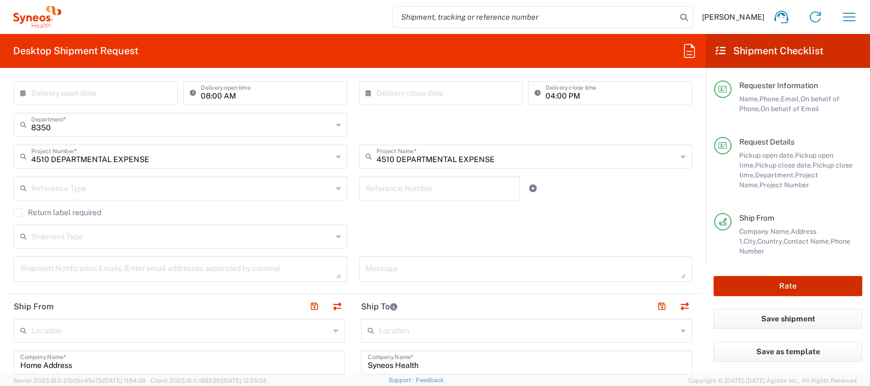
click at [754, 287] on button "Rate" at bounding box center [788, 286] width 149 height 20
type input "4510 DEPARTMENTAL EXPENSE"
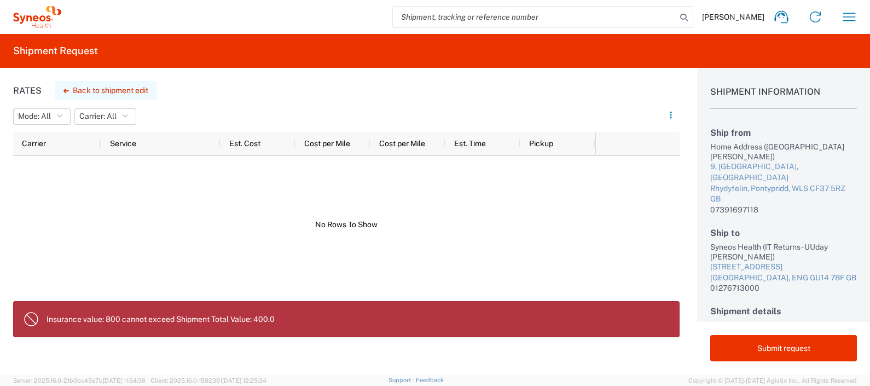
click at [129, 90] on button "Back to shipment edit" at bounding box center [106, 90] width 102 height 19
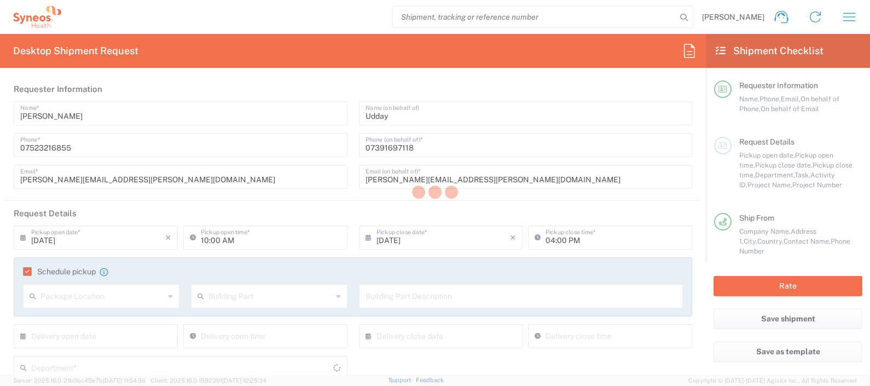
type input "8350"
type input "4510 DEPARTMENTAL EXPENSE"
type input "Wales"
type input "England"
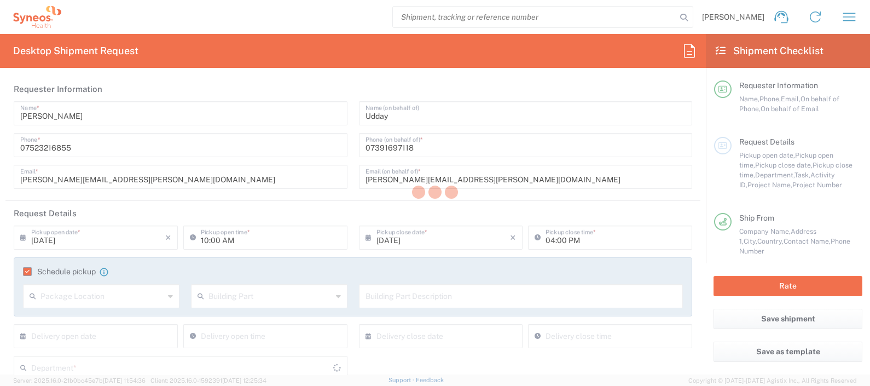
type input "Large Box"
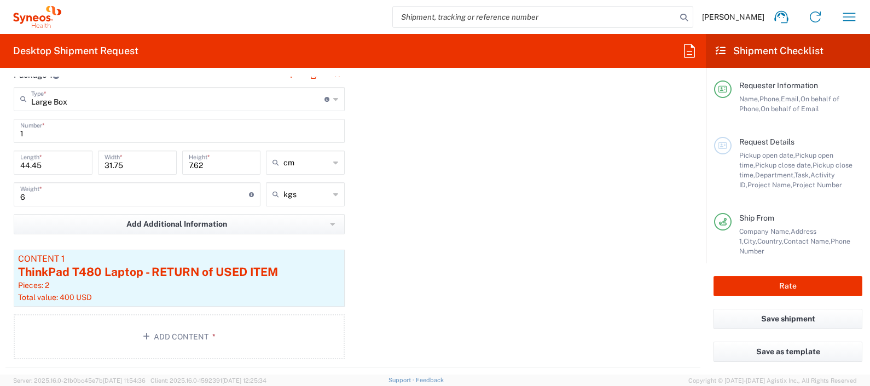
scroll to position [1051, 0]
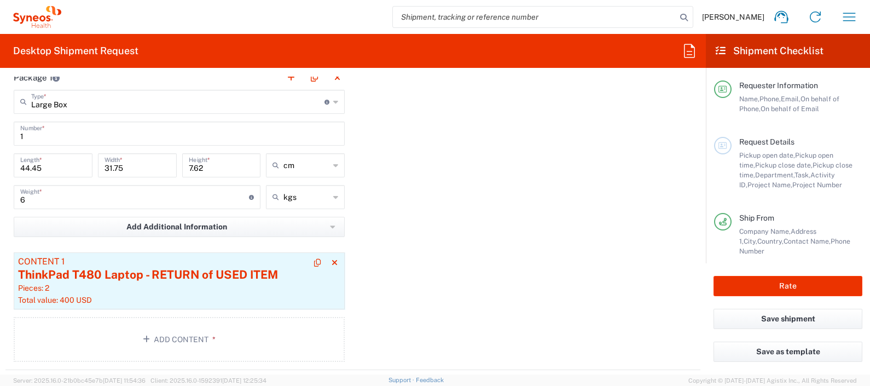
click at [164, 290] on div "Pieces: 2" at bounding box center [179, 288] width 322 height 10
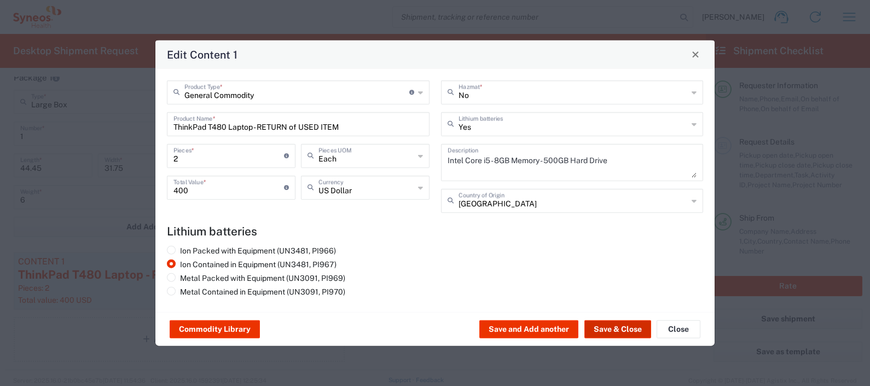
click at [639, 328] on button "Save & Close" at bounding box center [618, 329] width 67 height 18
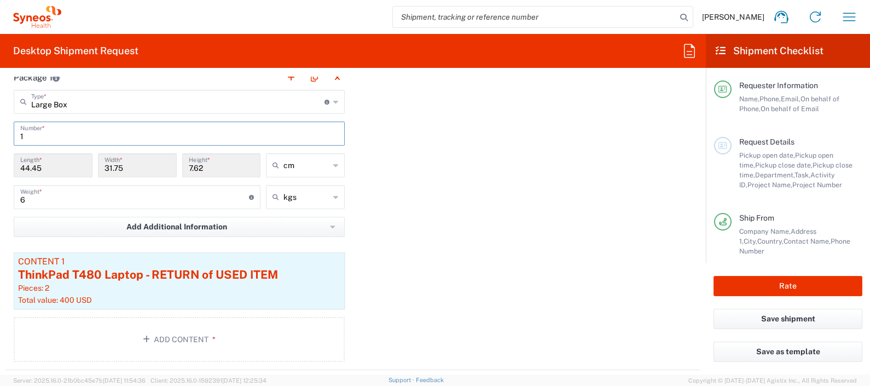
click at [68, 129] on input "1" at bounding box center [179, 132] width 318 height 19
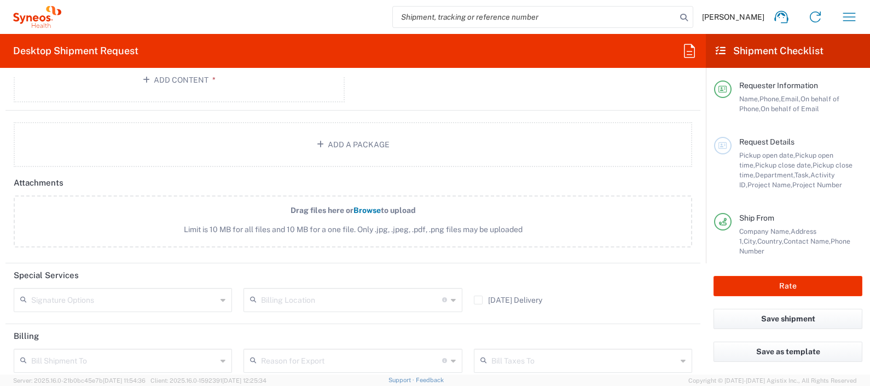
scroll to position [1328, 0]
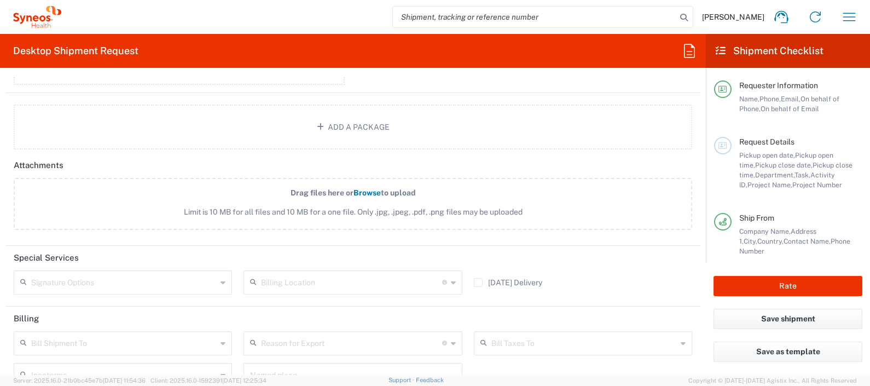
drag, startPoint x: 707, startPoint y: 313, endPoint x: 706, endPoint y: 351, distance: 38.9
click at [706, 351] on agx-form-checklist "Shipment Checklist Requester Information Name, Phone, Email, On behalf of Phone…" at bounding box center [788, 204] width 164 height 340
drag, startPoint x: 706, startPoint y: 351, endPoint x: 699, endPoint y: 336, distance: 16.9
click at [706, 351] on div "Save as template" at bounding box center [788, 358] width 164 height 33
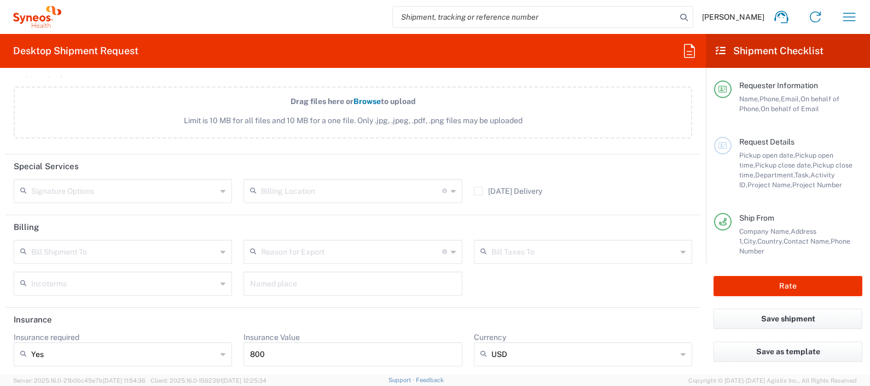
click at [315, 353] on input "800" at bounding box center [352, 354] width 205 height 18
type input "8"
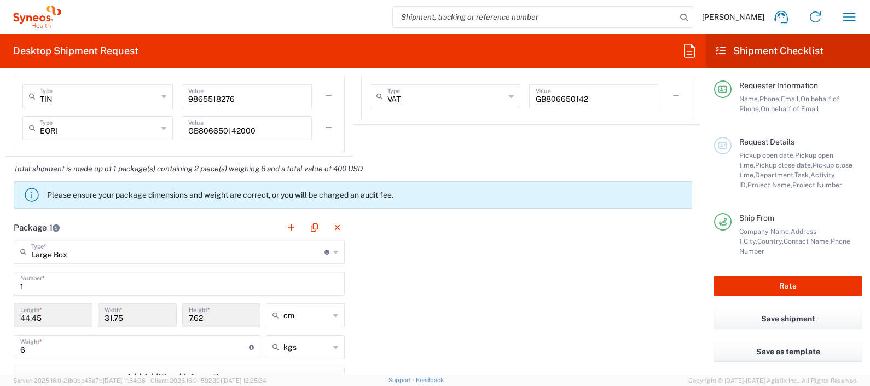
scroll to position [895, 0]
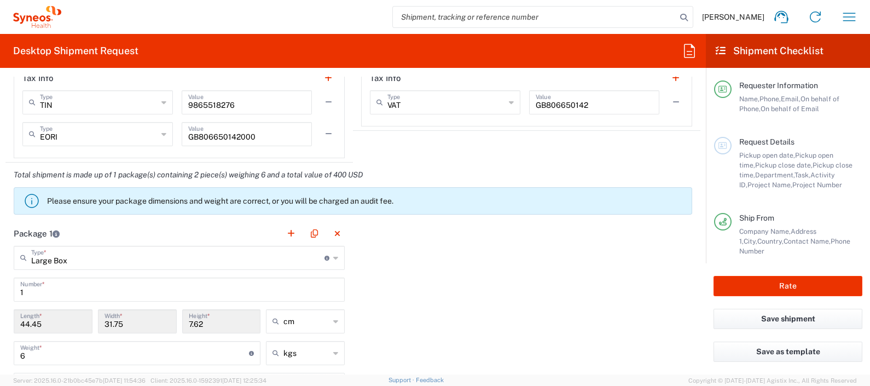
type input "400"
drag, startPoint x: 676, startPoint y: 250, endPoint x: 675, endPoint y: 257, distance: 7.2
click at [675, 257] on div "Package 1 Large Box Type * Material used to package goods Large Box Envelope Me…" at bounding box center [352, 373] width 695 height 305
click at [88, 288] on input "1" at bounding box center [179, 288] width 318 height 19
click at [406, 268] on div "Package 1 Large Box Type * Material used to package goods Large Box Envelope Me…" at bounding box center [352, 373] width 695 height 305
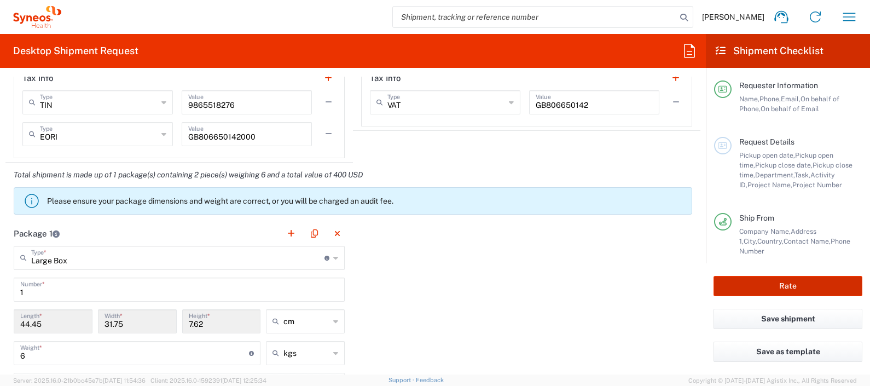
click at [760, 282] on button "Rate" at bounding box center [788, 286] width 149 height 20
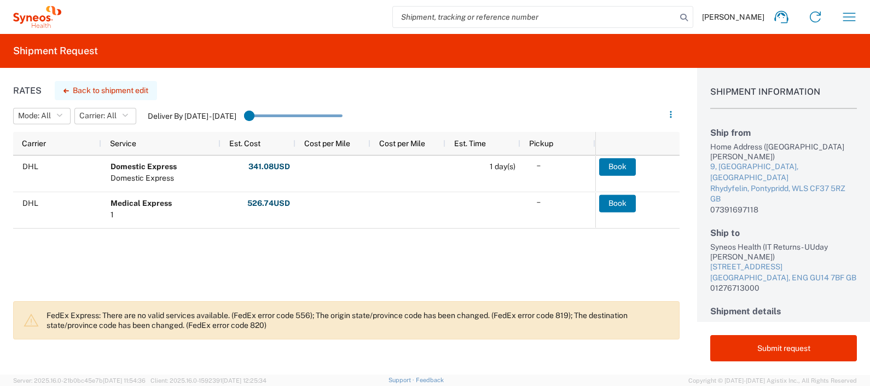
click at [101, 90] on button "Back to shipment edit" at bounding box center [106, 90] width 102 height 19
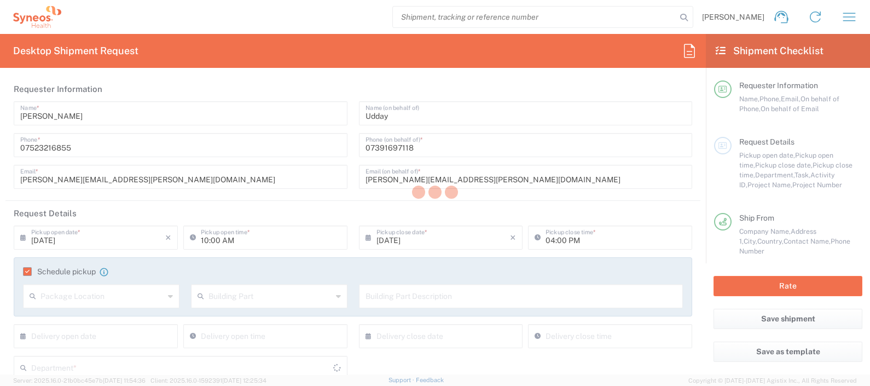
type input "8350"
type input "4510 DEPARTMENTAL EXPENSE"
type input "Wales"
type input "England"
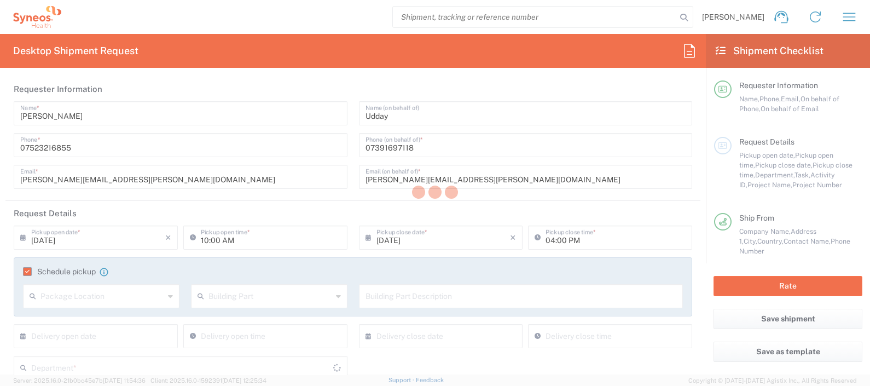
type input "Large Box"
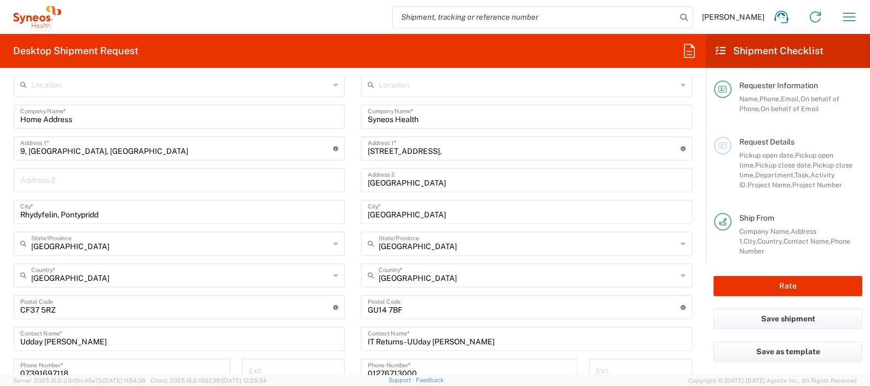
scroll to position [495, 0]
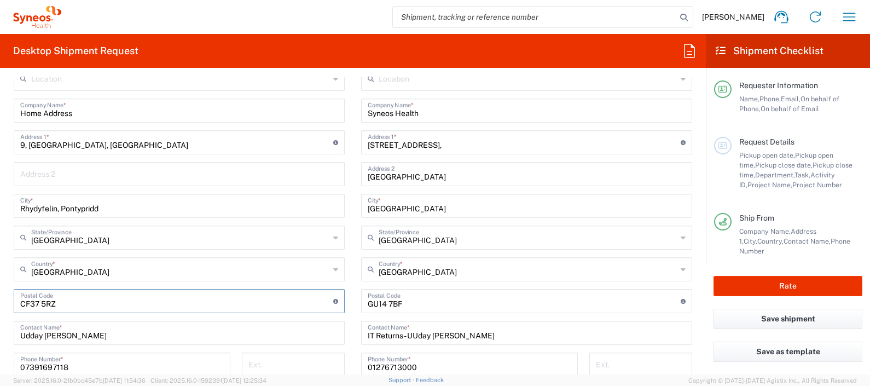
click at [47, 305] on input "undefined" at bounding box center [176, 300] width 313 height 19
click at [43, 303] on input "undefined" at bounding box center [176, 300] width 313 height 19
type input "CF375RZ"
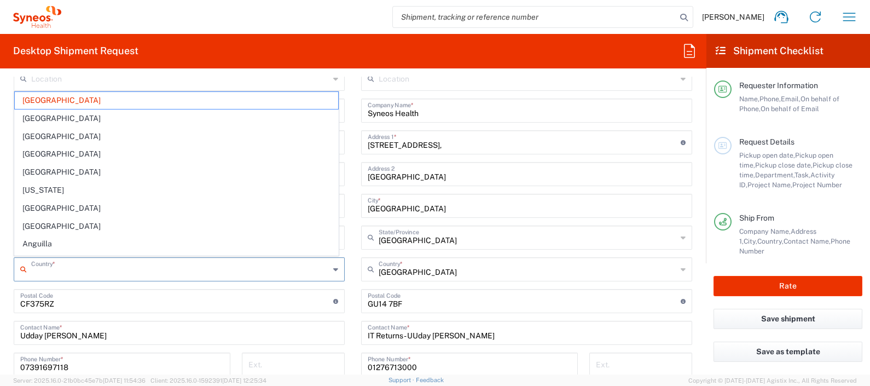
click at [109, 272] on input "text" at bounding box center [180, 268] width 298 height 19
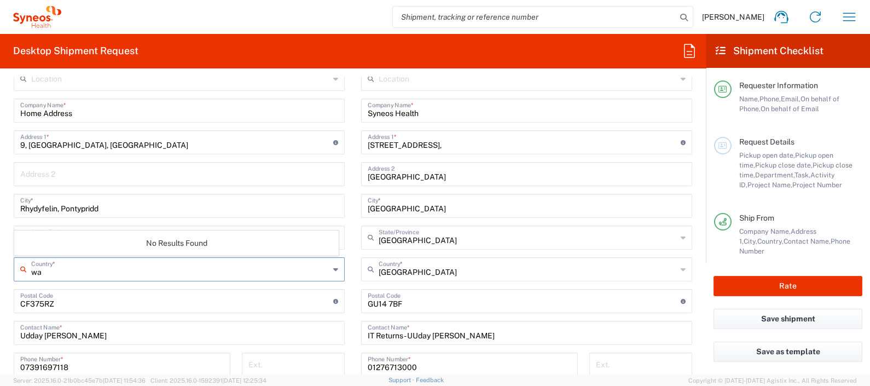
type input "w"
type input "United Kingdom"
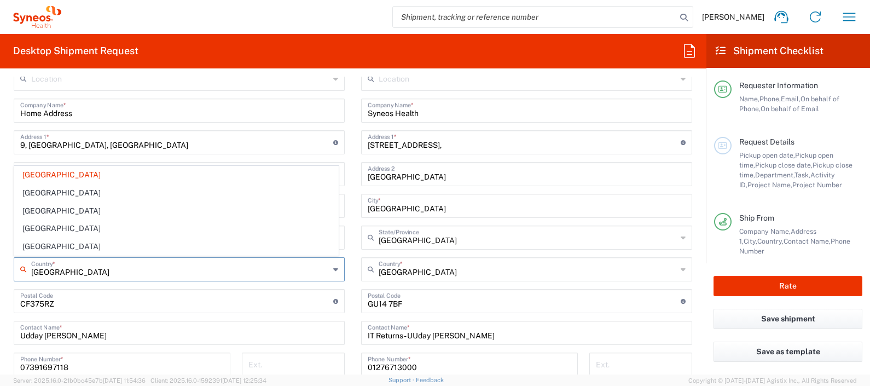
click at [346, 222] on main "Location Addison Whitney LLC-Morrisvile NC US Barcelona-Syneos Health BioSector…" at bounding box center [179, 312] width 348 height 491
click at [52, 175] on input "text" at bounding box center [179, 173] width 318 height 19
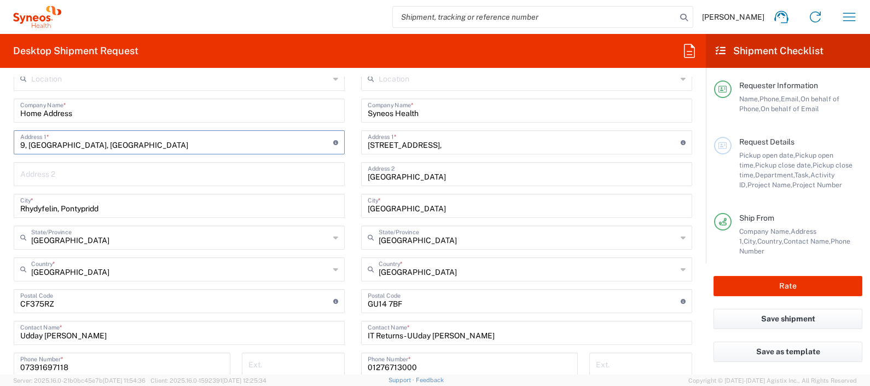
click at [216, 146] on input "9, Parc Y Dyffryn, Rhydyfelin, Pontypridd" at bounding box center [176, 141] width 313 height 19
click at [44, 203] on input "Rhydyfelin, Pontypridd" at bounding box center [179, 204] width 318 height 19
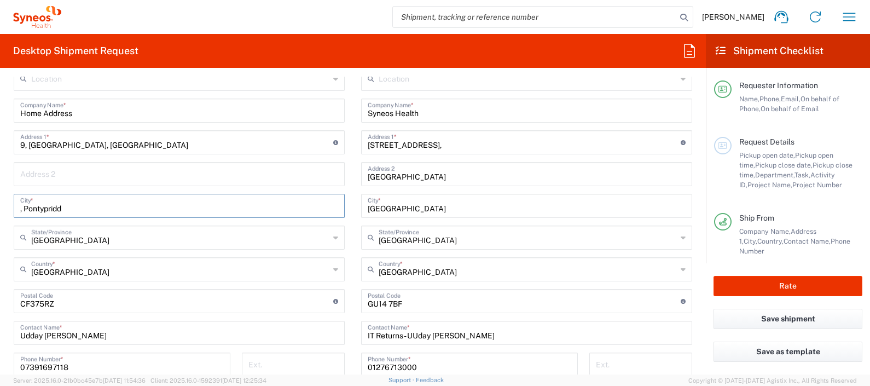
type input ", Pontypridd"
click at [46, 178] on input "text" at bounding box center [179, 173] width 318 height 19
click at [49, 175] on input "text" at bounding box center [179, 173] width 318 height 19
paste input "Rhydyfelin"
type input "Rhydyfelin"
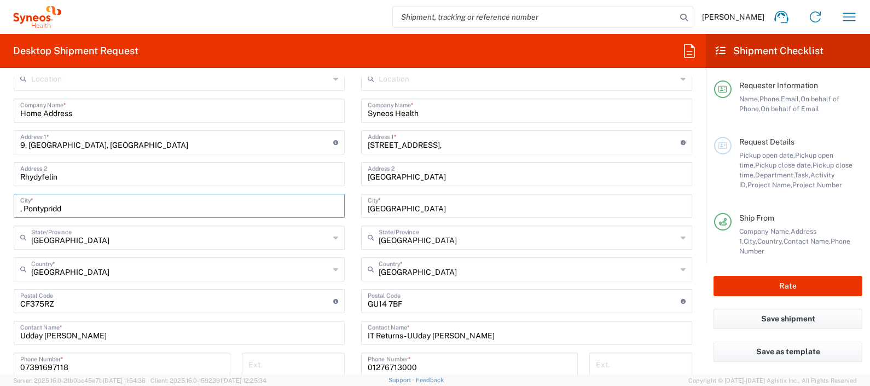
click at [25, 206] on input ", Pontypridd" at bounding box center [179, 204] width 318 height 19
type input "Pontypridd"
click at [238, 304] on input "undefined" at bounding box center [176, 300] width 313 height 19
click at [791, 285] on button "Rate" at bounding box center [788, 286] width 149 height 20
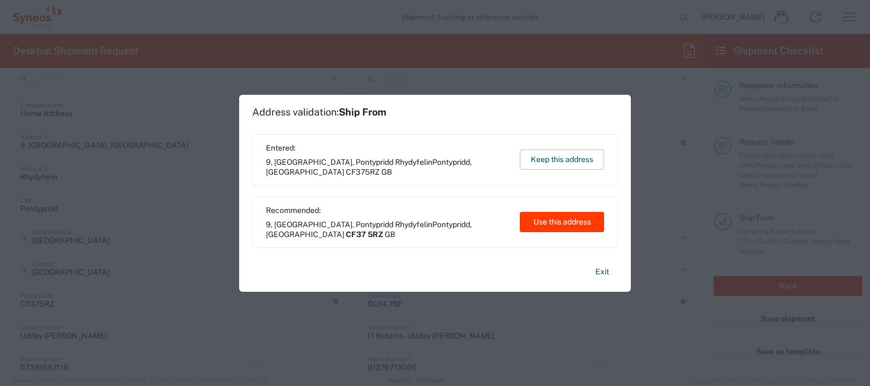
click at [561, 215] on button "Use this address" at bounding box center [562, 222] width 84 height 20
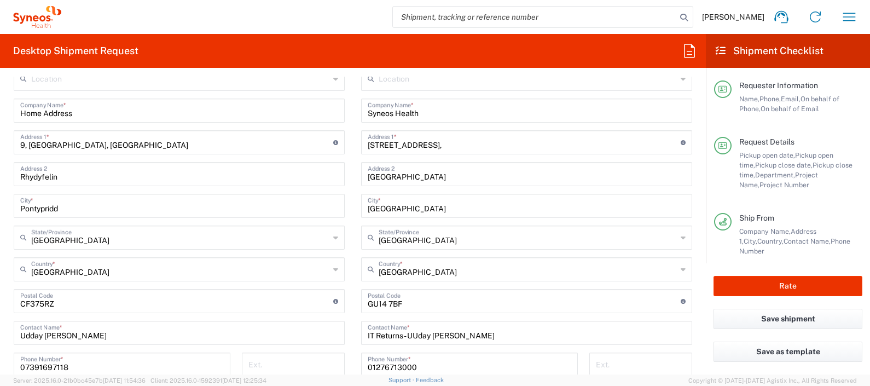
type input "CF37 5RZ"
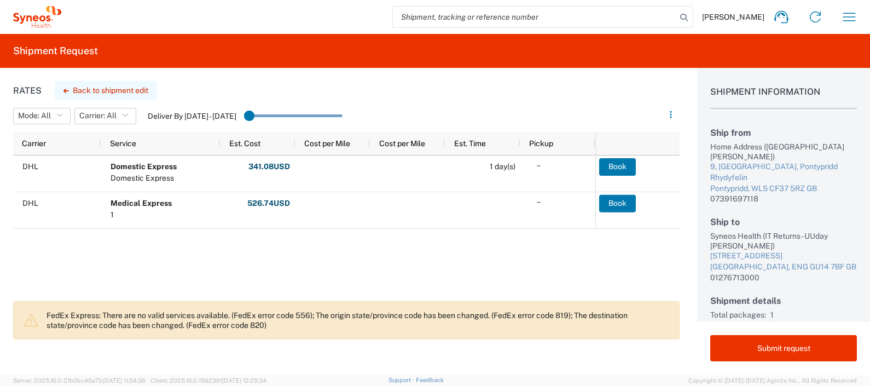
click at [102, 91] on button "Back to shipment edit" at bounding box center [106, 90] width 102 height 19
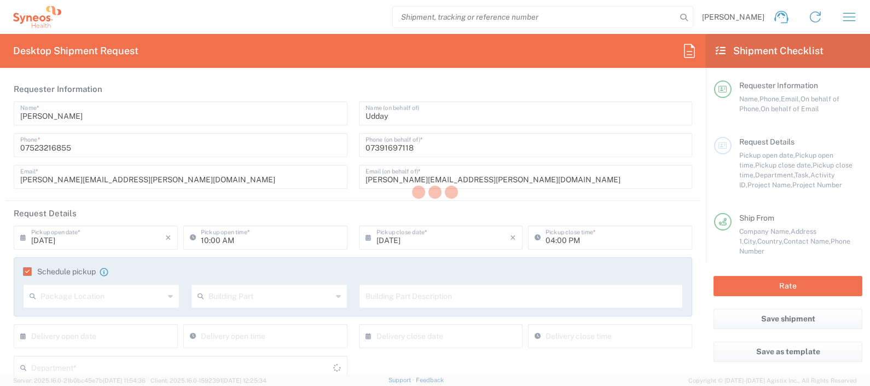
type input "4510 DEPARTMENTAL EXPENSE"
type input "England"
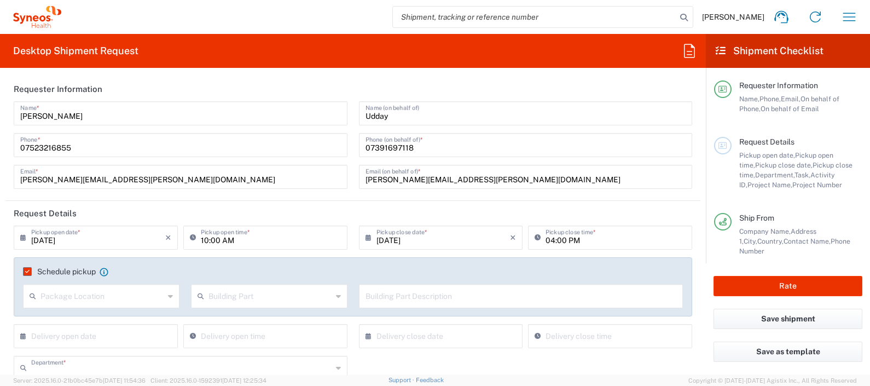
type input "8350"
type input "Wales"
type input "Large Box"
click at [844, 22] on icon "button" at bounding box center [850, 17] width 18 height 18
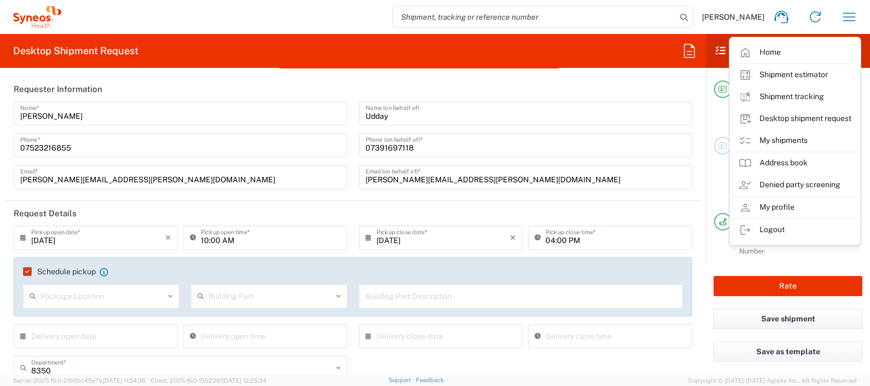
click at [718, 53] on icon at bounding box center [721, 51] width 10 height 10
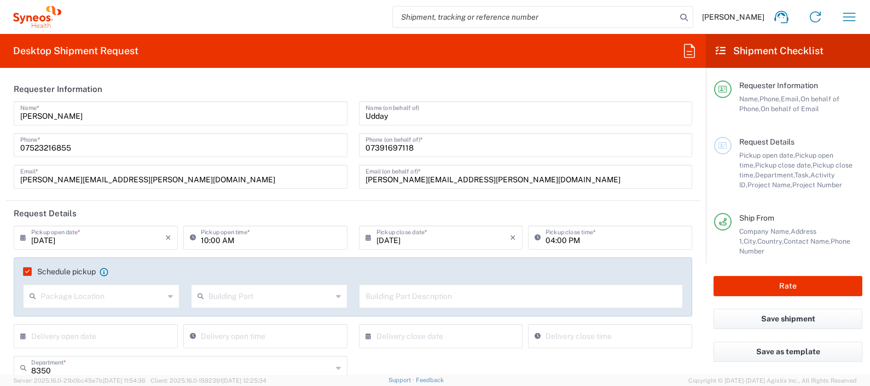
click at [635, 22] on input "search" at bounding box center [535, 17] width 284 height 21
click at [25, 268] on label "Schedule pickup" at bounding box center [59, 271] width 73 height 9
click at [25, 271] on input "Schedule pickup" at bounding box center [25, 271] width 0 height 0
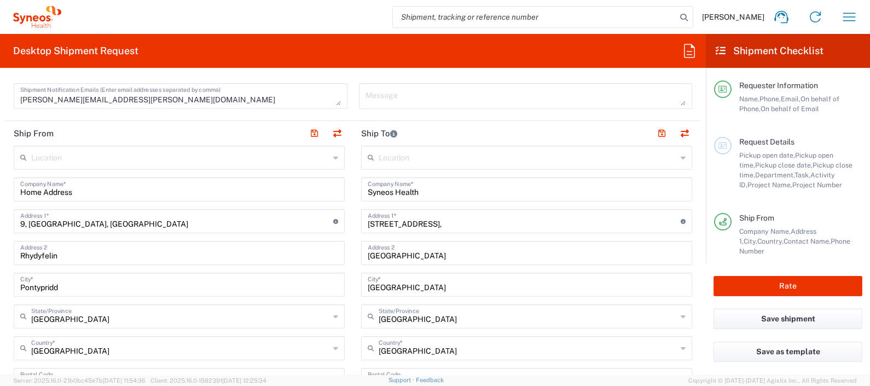
scroll to position [402, 0]
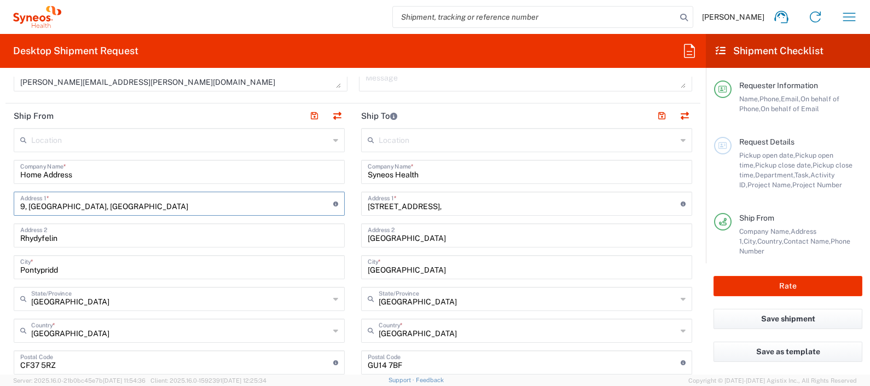
drag, startPoint x: 189, startPoint y: 205, endPoint x: 85, endPoint y: 203, distance: 104.0
click at [85, 203] on input "9, Parc Y Dyffryn, Rhydyfelin, Pontypridd" at bounding box center [176, 202] width 313 height 19
type input "9, Parc Y Dyffryn,"
click at [109, 264] on input "Pontypridd" at bounding box center [179, 266] width 318 height 19
click at [106, 236] on input "Rhydyfelin" at bounding box center [179, 234] width 318 height 19
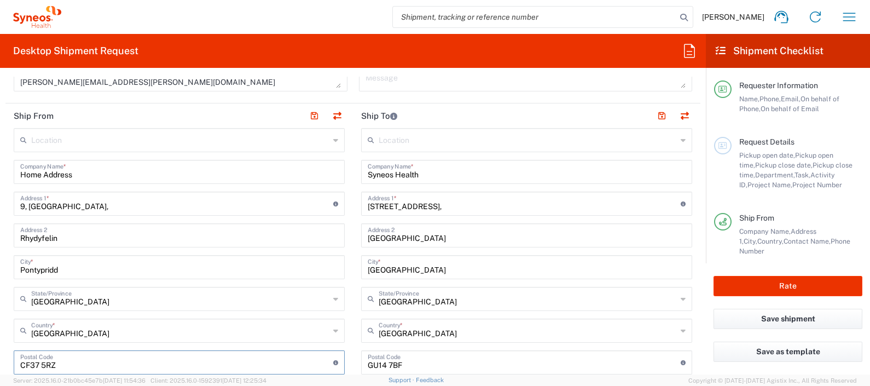
click at [84, 362] on input "undefined" at bounding box center [176, 361] width 313 height 19
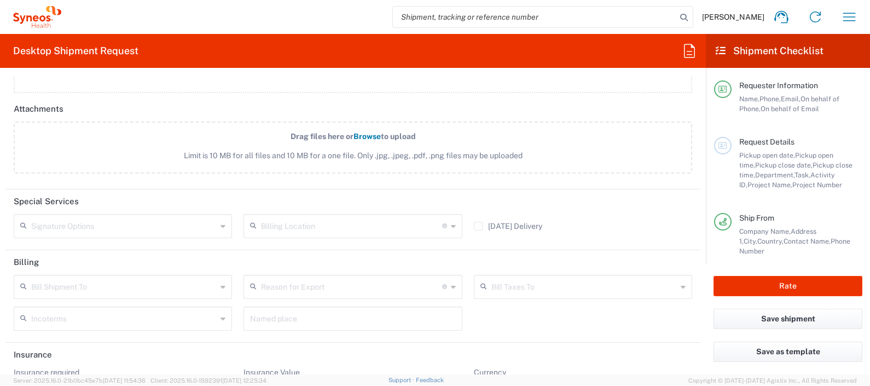
scroll to position [1387, 0]
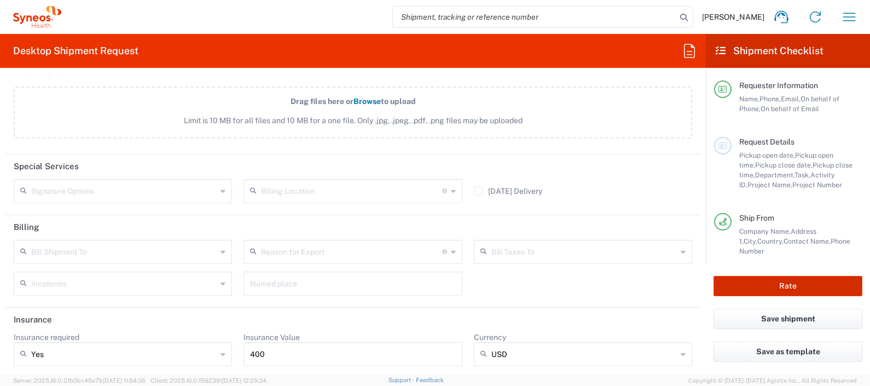
click at [796, 285] on button "Rate" at bounding box center [788, 286] width 149 height 20
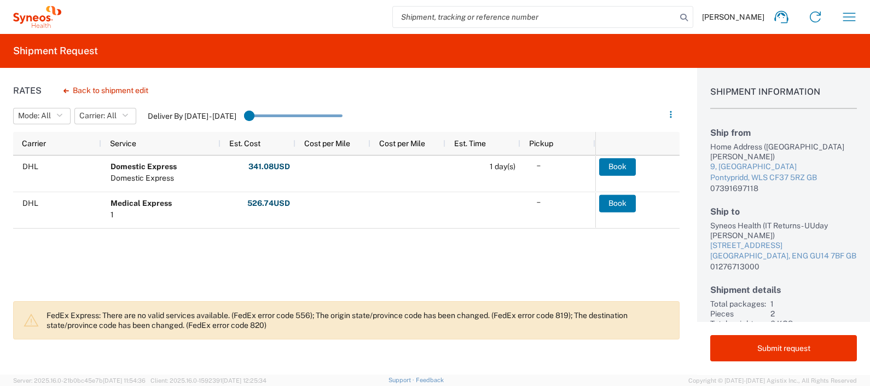
click at [736, 284] on div "Shipment Information Ship from Home Address (Udday Pathapati) 9, Parc Y Dyffryn…" at bounding box center [783, 195] width 173 height 254
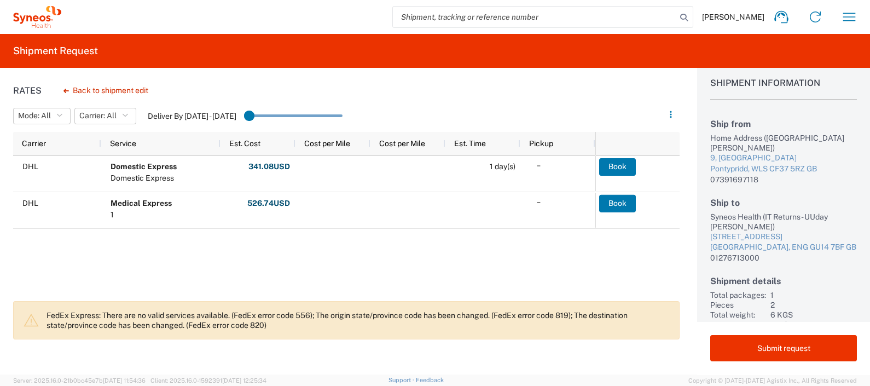
scroll to position [9, 0]
click at [523, 255] on div "DHL Domestic Express Domestic Express 341.08 USD Fuel Charge: 70.79 USD AG_TABL…" at bounding box center [304, 224] width 582 height 139
click at [105, 86] on button "Back to shipment edit" at bounding box center [106, 90] width 102 height 19
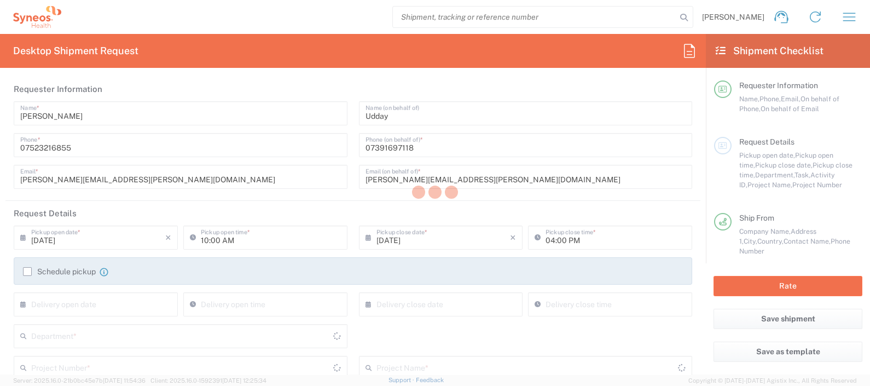
type input "8350"
type input "4510 DEPARTMENTAL EXPENSE"
type input "Wales"
type input "England"
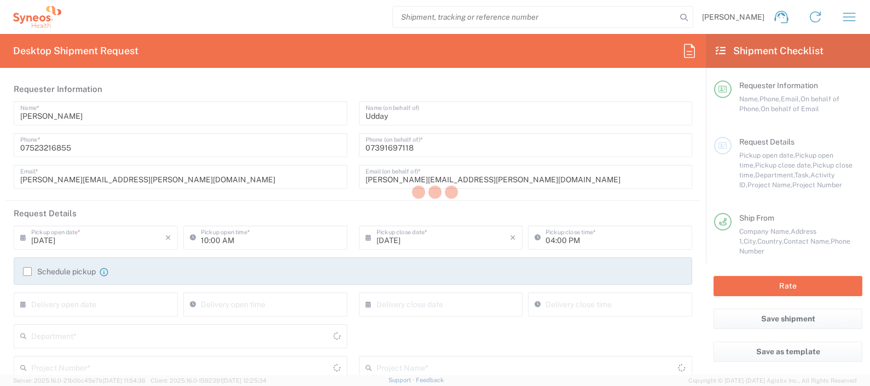
type input "Large Box"
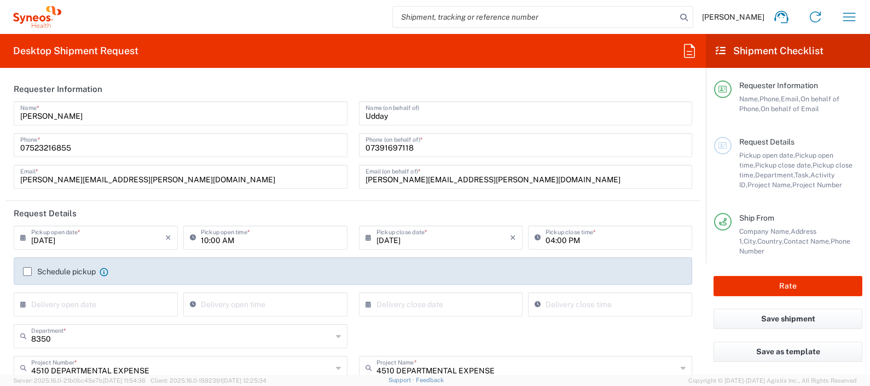
click at [695, 112] on form "Requester Information Julie Ryan Name * 07523216855 Phone * julie.ryan@syneoshe…" at bounding box center [353, 226] width 706 height 298
drag, startPoint x: 695, startPoint y: 112, endPoint x: 699, endPoint y: 134, distance: 21.8
click at [699, 134] on form "Requester Information Julie Ryan Name * 07523216855 Phone * julie.ryan@syneoshe…" at bounding box center [353, 226] width 706 height 298
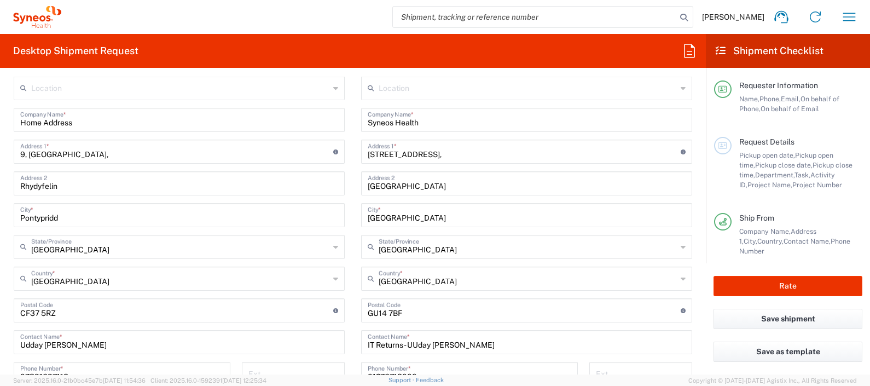
scroll to position [456, 0]
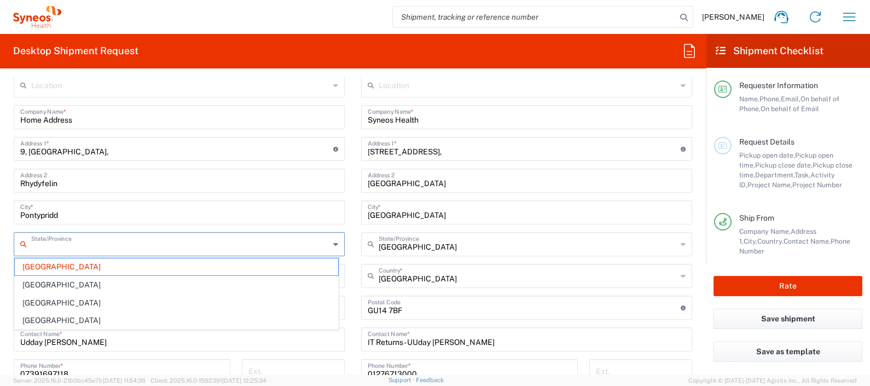
click at [239, 244] on input "text" at bounding box center [180, 243] width 298 height 19
click at [208, 282] on span "England" at bounding box center [176, 284] width 323 height 17
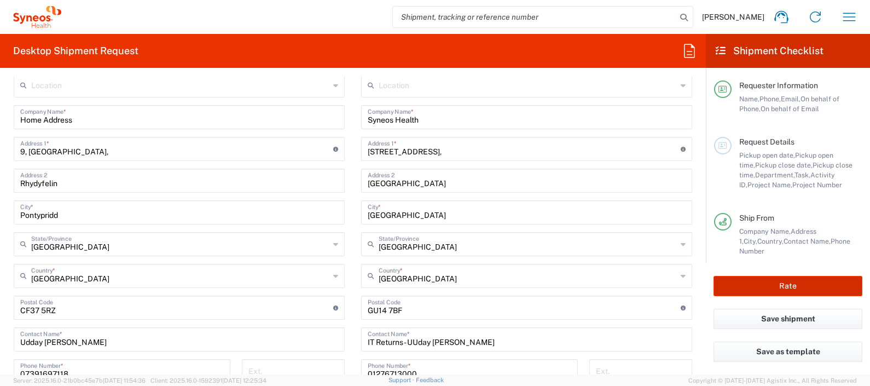
click at [799, 290] on button "Rate" at bounding box center [788, 286] width 149 height 20
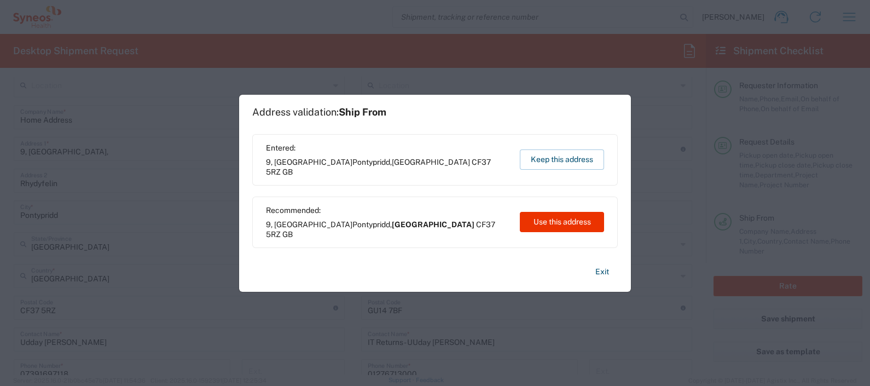
click at [591, 222] on button "Use this address" at bounding box center [562, 222] width 84 height 20
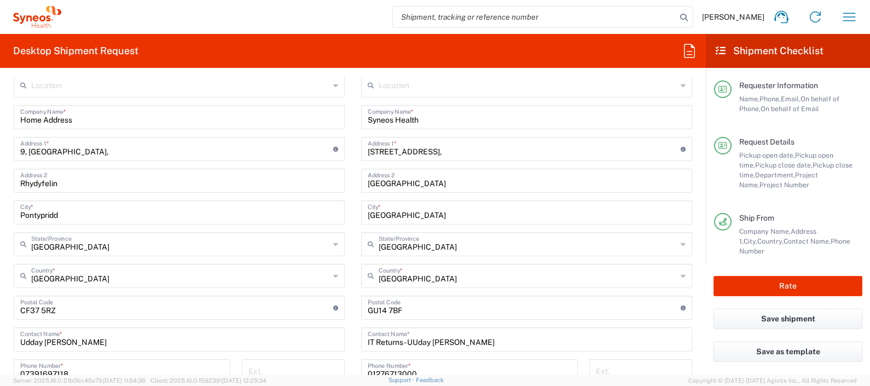
type input "Wales"
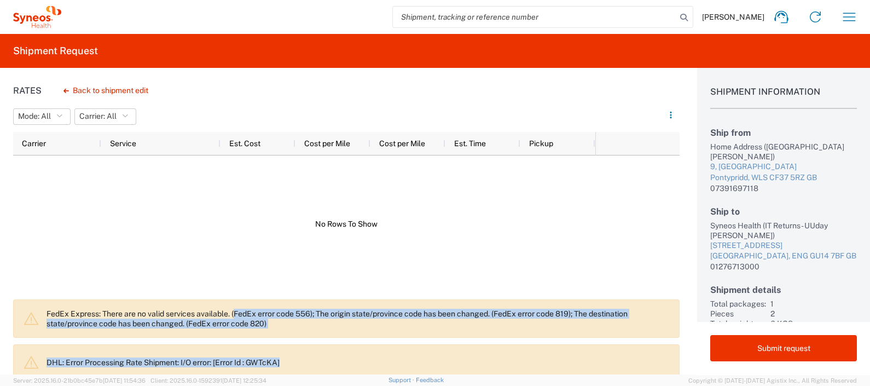
drag, startPoint x: 238, startPoint y: 310, endPoint x: 394, endPoint y: 340, distance: 159.4
click at [394, 340] on div "FedEx Express: There are no valid services available. (FedEx error code 556); T…" at bounding box center [346, 336] width 667 height 75
click at [134, 90] on button "Back to shipment edit" at bounding box center [106, 90] width 102 height 19
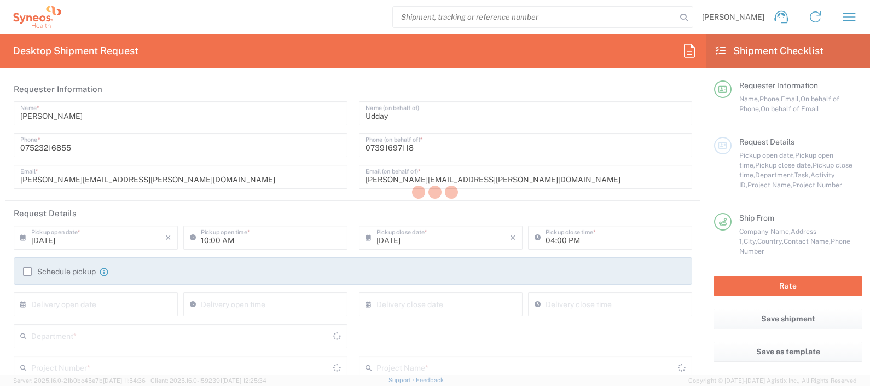
type input "8350"
type input "4510 DEPARTMENTAL EXPENSE"
type input "Wales"
type input "England"
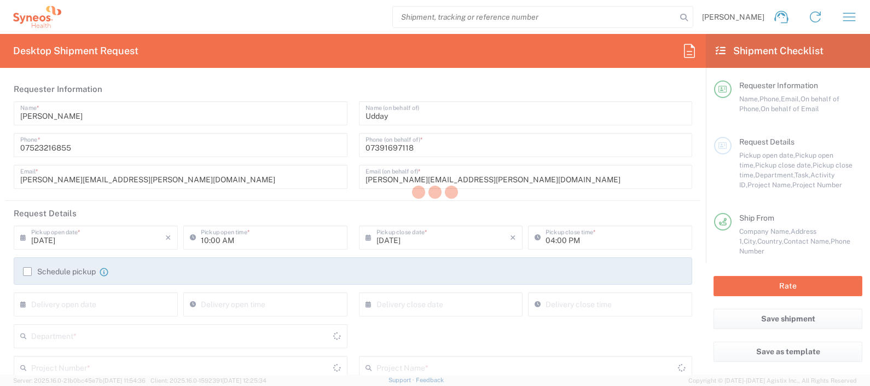
type input "Large Box"
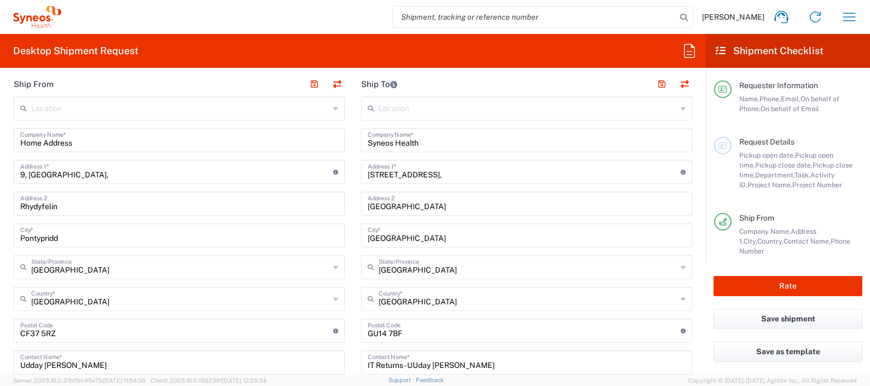
scroll to position [448, 0]
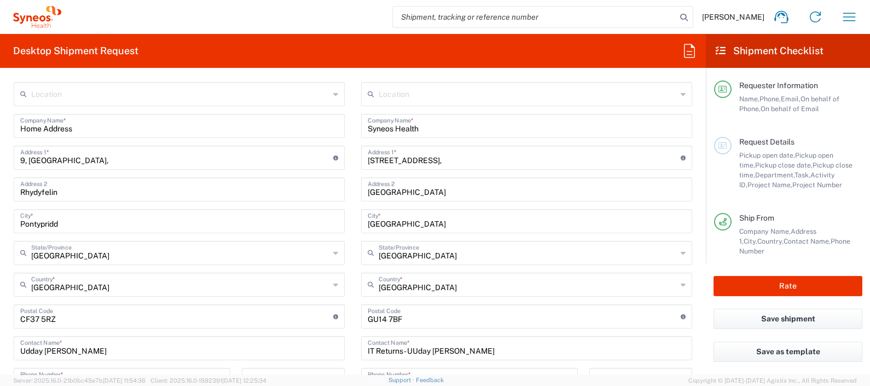
click at [709, 207] on main "Requester Information Name, Phone, Email, On behalf of Phone, On behalf of Emai…" at bounding box center [788, 165] width 164 height 195
click at [260, 248] on input "text" at bounding box center [180, 251] width 298 height 19
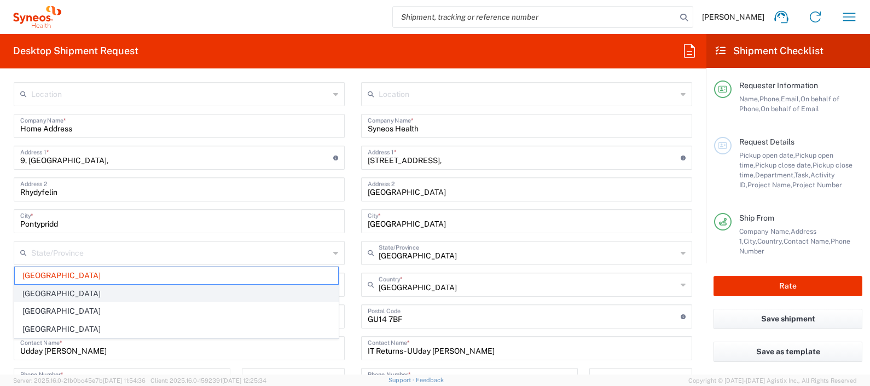
click at [192, 292] on span "England" at bounding box center [176, 293] width 323 height 17
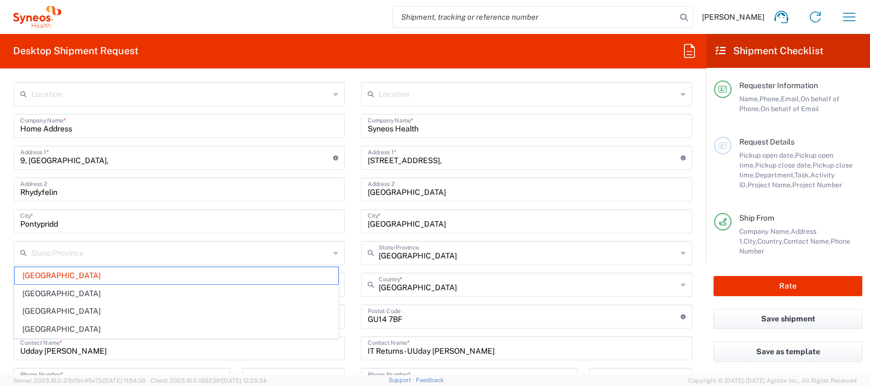
type input "England"
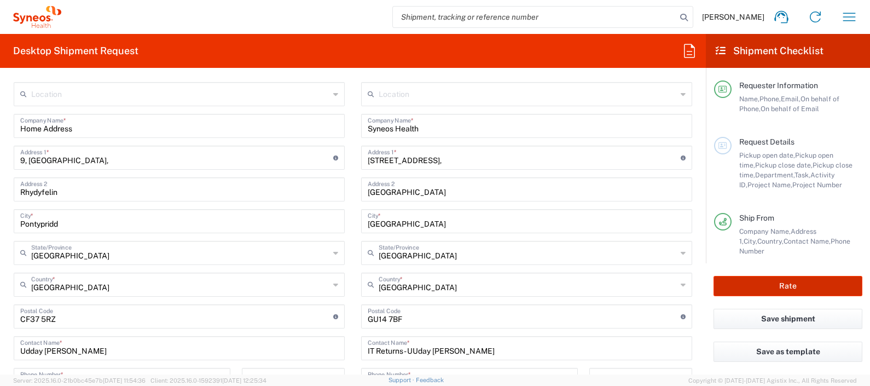
click at [757, 284] on button "Rate" at bounding box center [788, 286] width 149 height 20
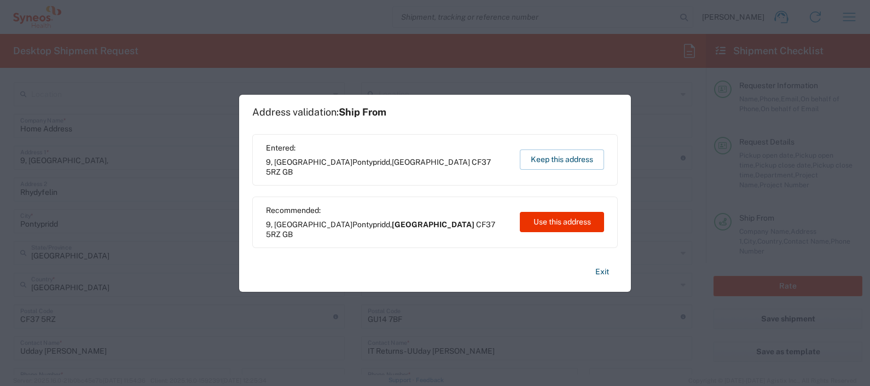
click at [564, 156] on button "Keep this address" at bounding box center [562, 159] width 84 height 20
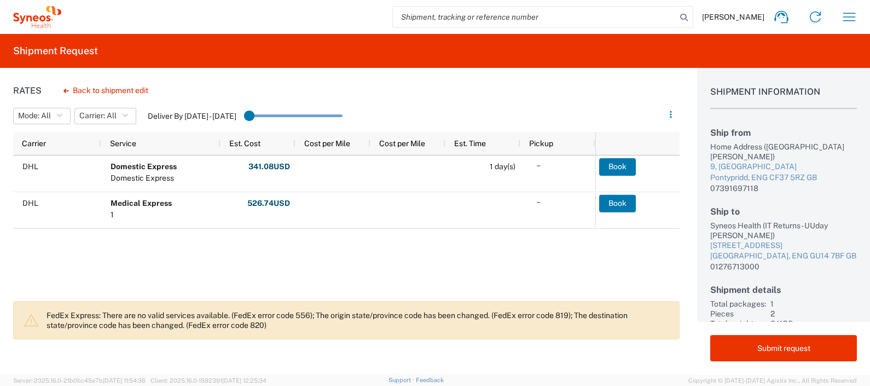
click at [111, 89] on button "Back to shipment edit" at bounding box center [106, 90] width 102 height 19
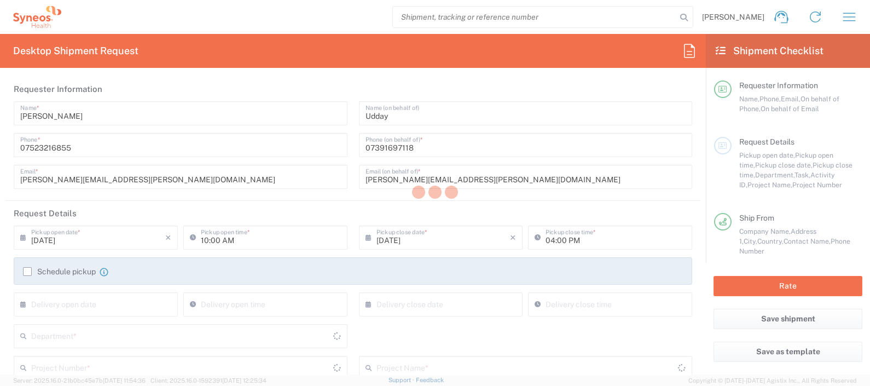
type input "8350"
type input "4510 DEPARTMENTAL EXPENSE"
type input "England"
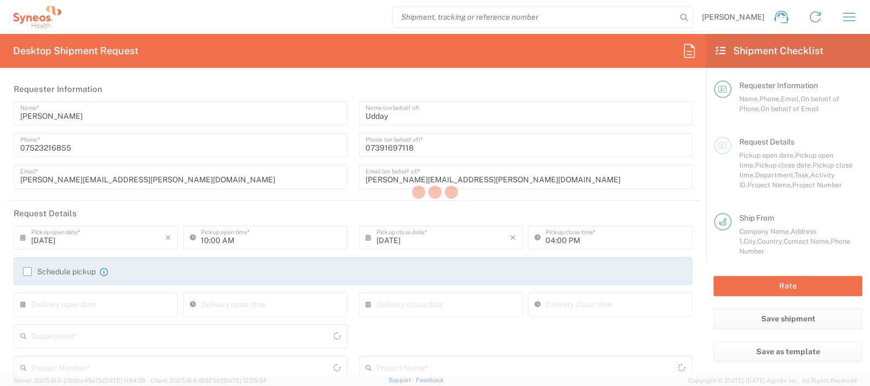
type input "Large Box"
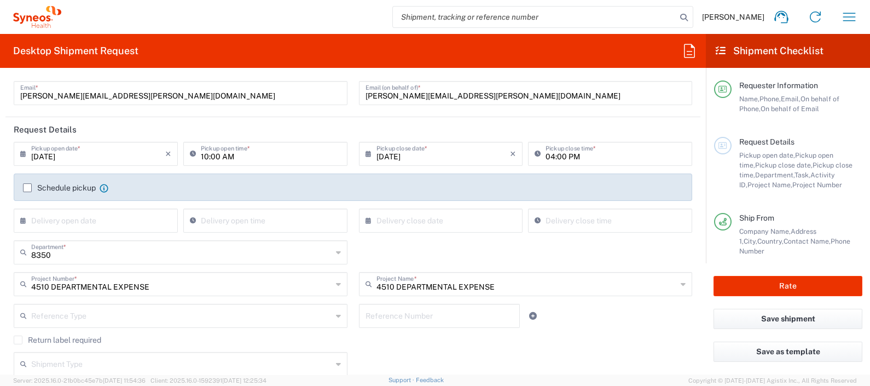
scroll to position [78, 0]
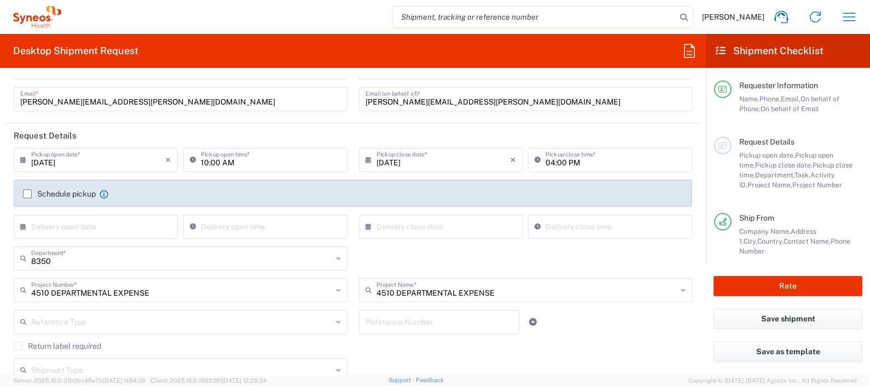
click at [26, 190] on label "Schedule pickup" at bounding box center [59, 193] width 73 height 9
click at [27, 194] on input "Schedule pickup" at bounding box center [27, 194] width 0 height 0
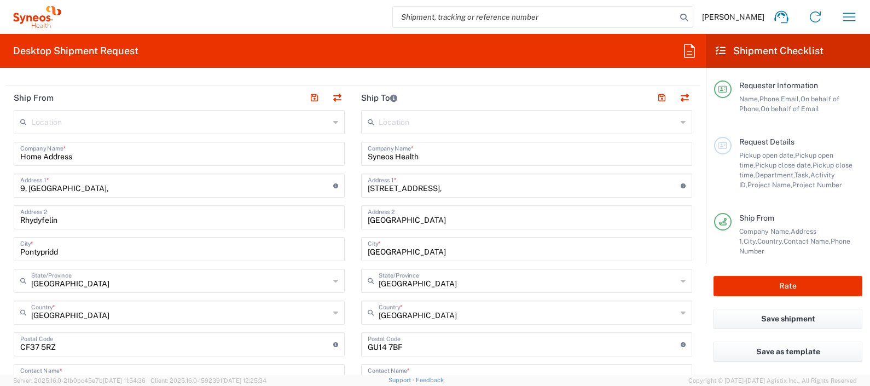
scroll to position [458, 0]
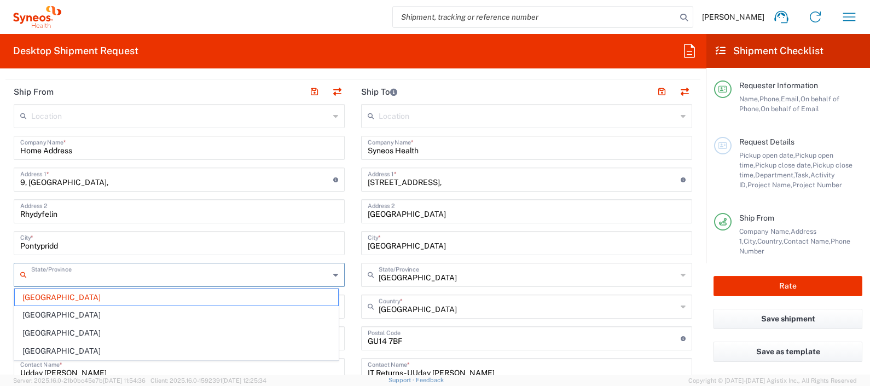
click at [323, 275] on input "text" at bounding box center [180, 273] width 298 height 19
click at [92, 348] on span "Wales" at bounding box center [176, 351] width 323 height 17
type input "Wales"
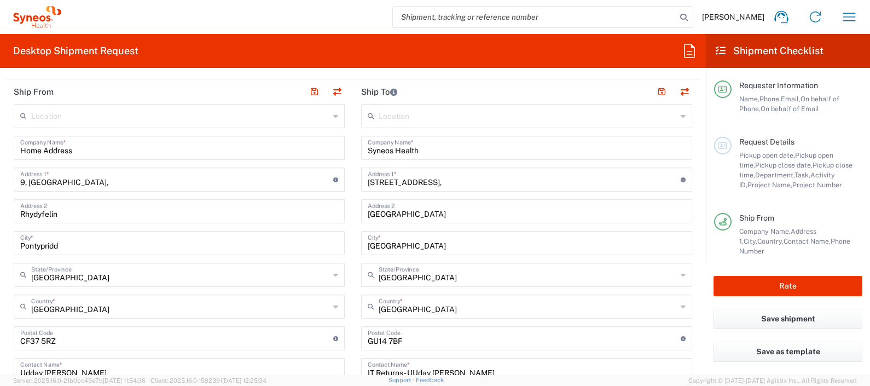
drag, startPoint x: 709, startPoint y: 197, endPoint x: 700, endPoint y: 196, distance: 8.8
click at [709, 203] on main "Requester Information Name, Phone, Email, On behalf of Phone, On behalf of Emai…" at bounding box center [788, 165] width 164 height 195
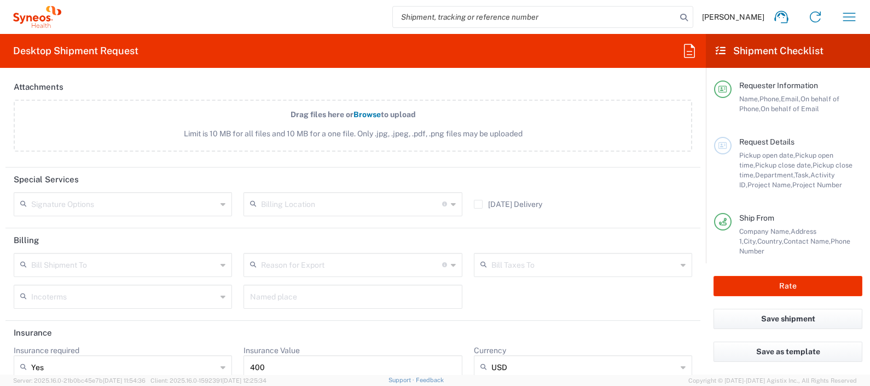
scroll to position [1419, 0]
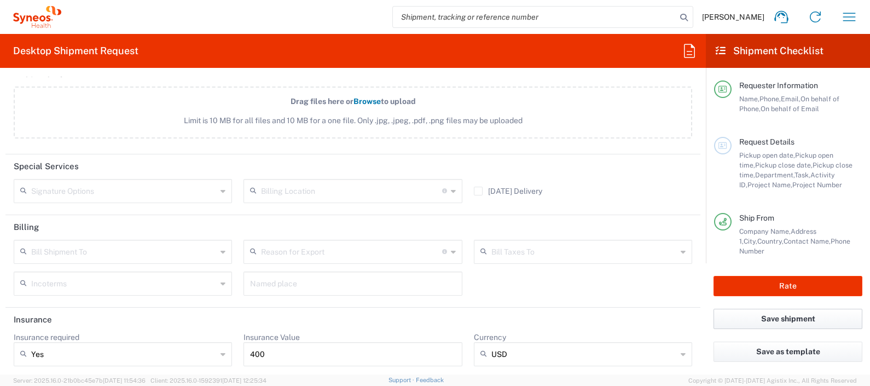
click at [799, 317] on button "Save shipment" at bounding box center [788, 319] width 149 height 20
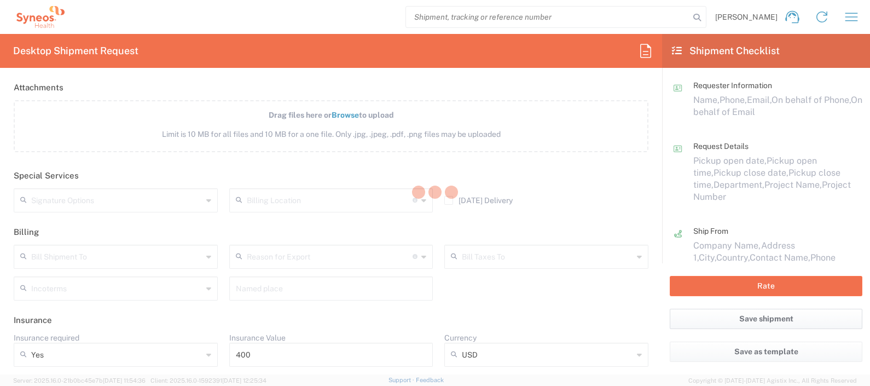
scroll to position [1380, 0]
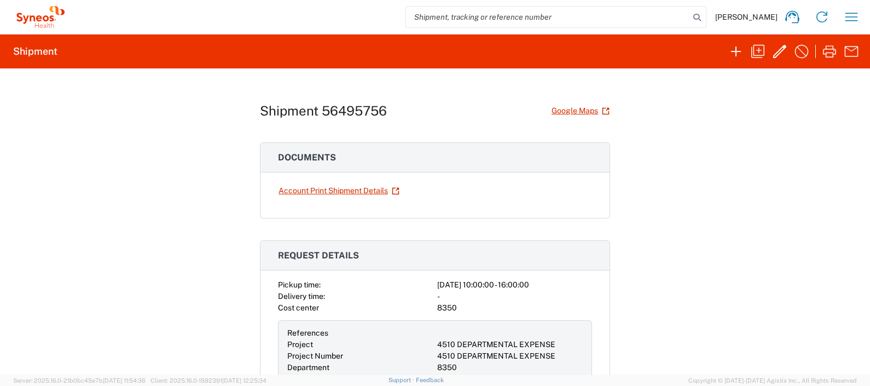
click at [346, 112] on h1 "Shipment 56495756" at bounding box center [323, 111] width 127 height 16
click at [345, 112] on h1 "Shipment 56495756" at bounding box center [323, 111] width 127 height 16
copy h1 "56495756"
click at [780, 49] on icon "button" at bounding box center [779, 51] width 13 height 13
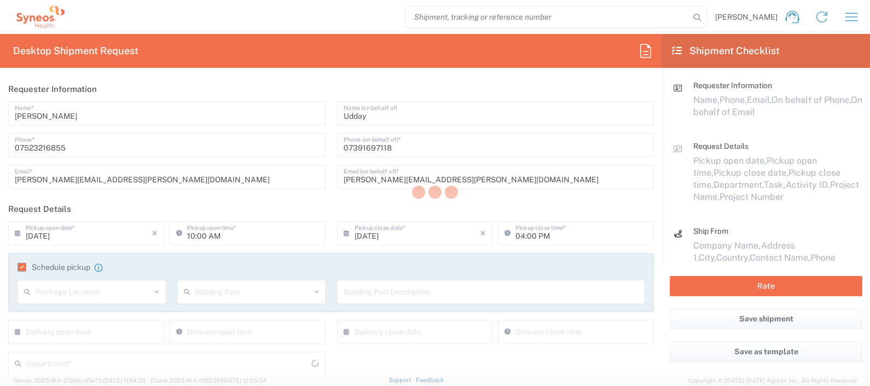
type input "8350"
type input "4510 DEPARTMENTAL EXPENSE"
type input "Wales"
type input "England"
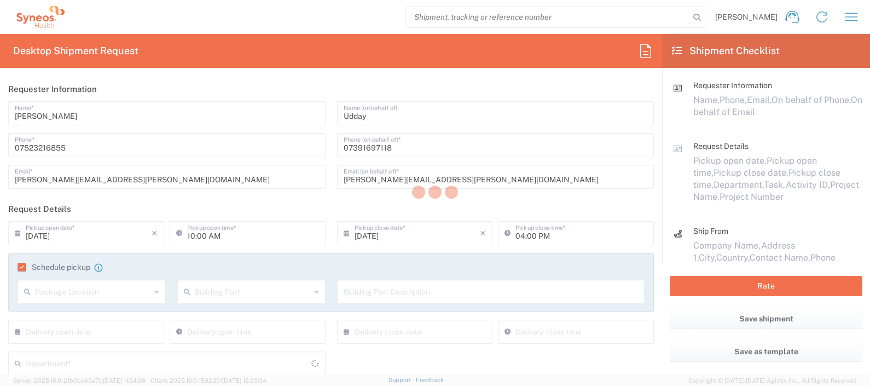
type input "Large Box"
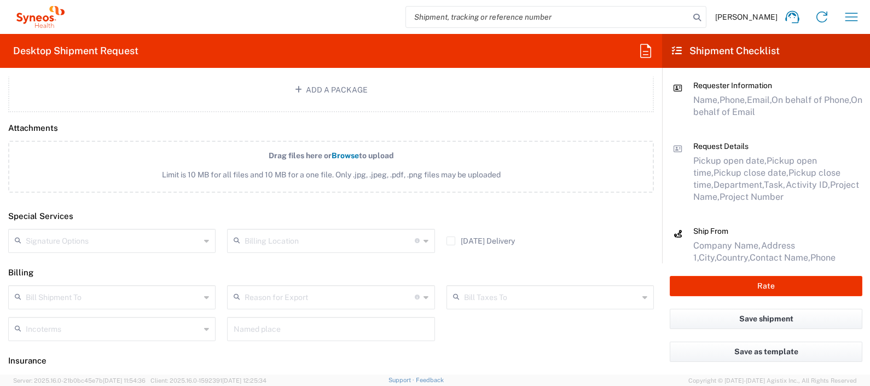
scroll to position [1380, 0]
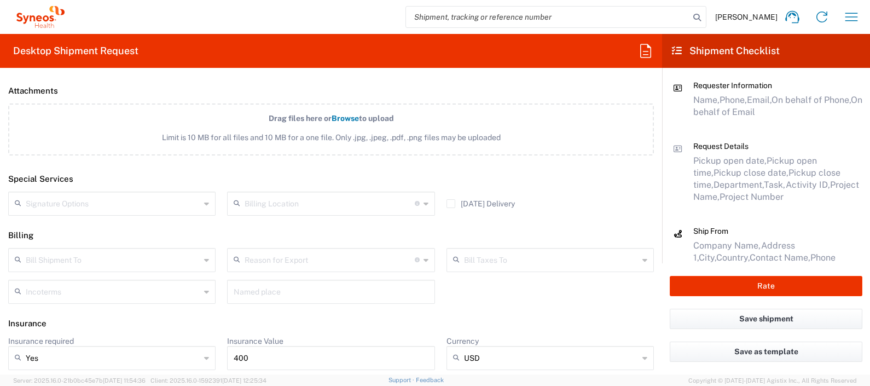
click at [200, 353] on div "Yes" at bounding box center [111, 358] width 207 height 24
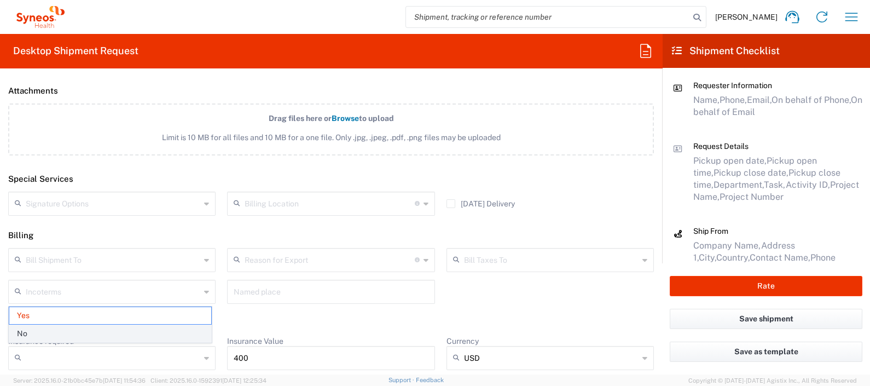
click at [158, 332] on span "No" at bounding box center [110, 333] width 202 height 17
type input "No"
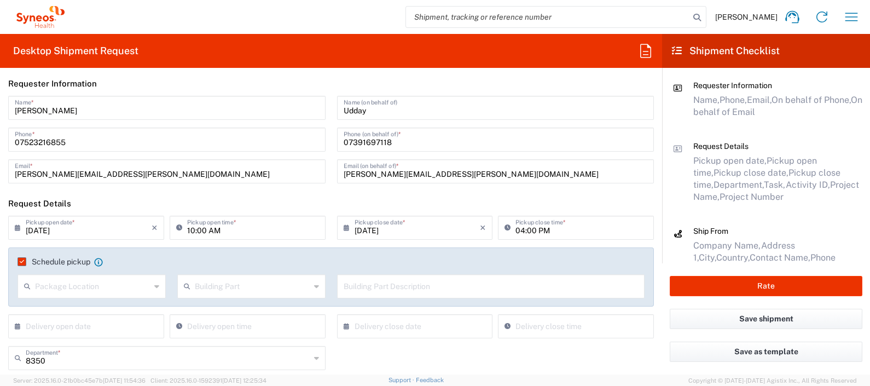
scroll to position [0, 0]
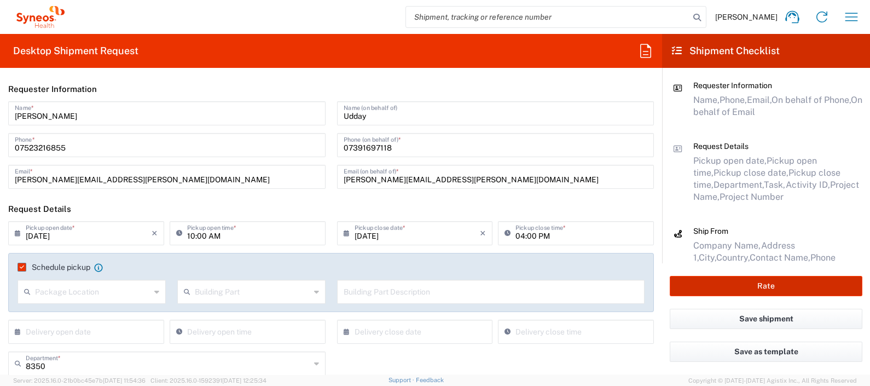
click at [739, 283] on button "Rate" at bounding box center [766, 286] width 193 height 20
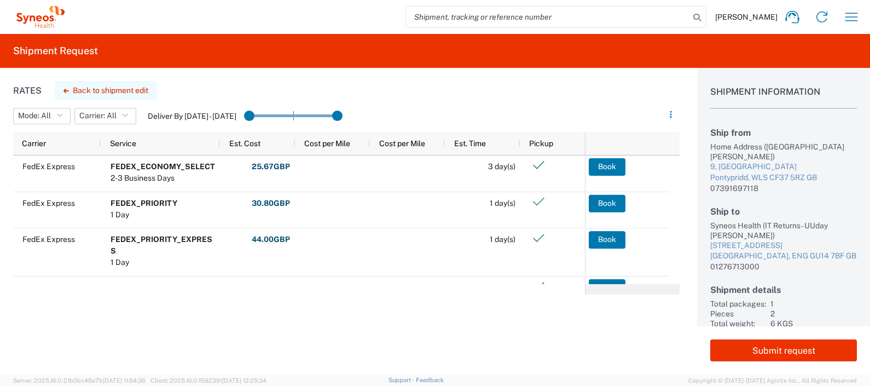
click at [125, 91] on button "Back to shipment edit" at bounding box center [106, 90] width 102 height 19
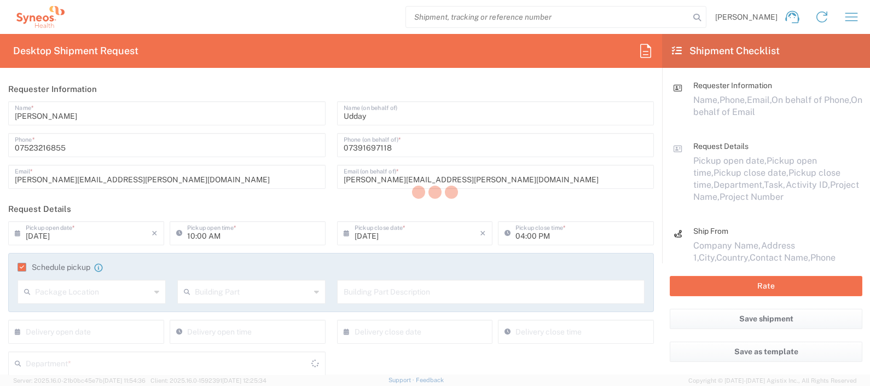
type input "4510 DEPARTMENTAL EXPENSE"
type input "England"
type input "8350"
type input "Wales"
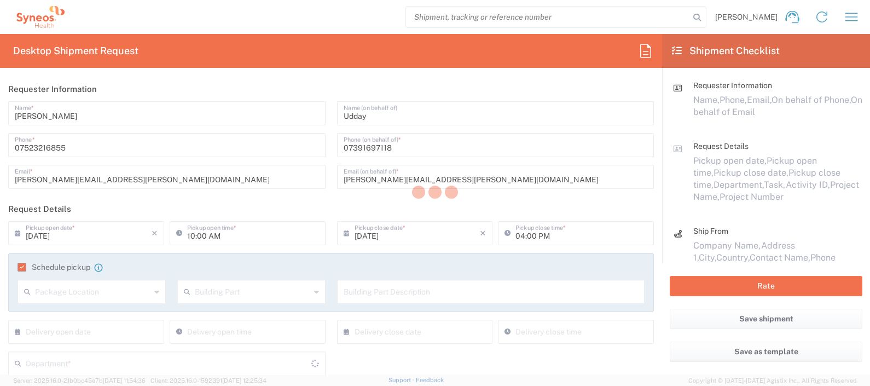
type input "Large Box"
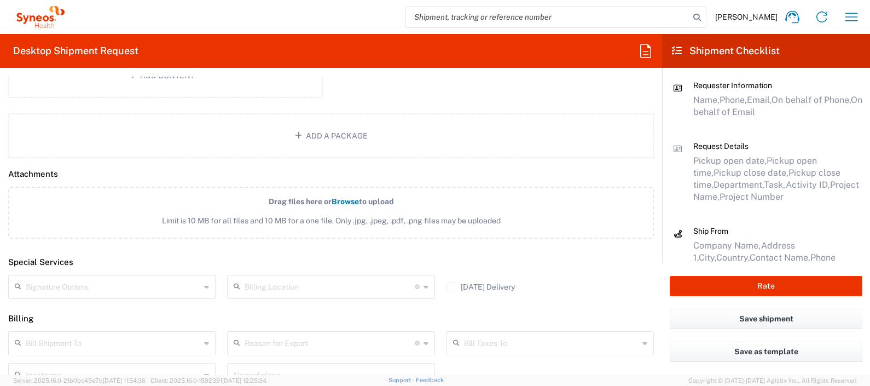
scroll to position [1380, 0]
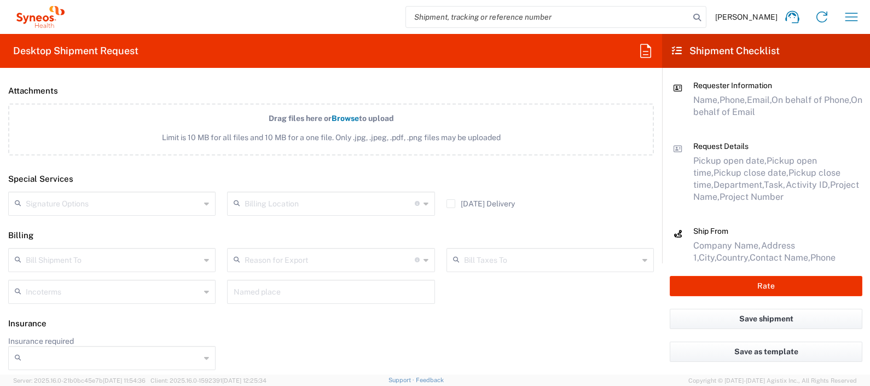
click at [646, 360] on div "Insurance required No Yes" at bounding box center [331, 357] width 657 height 42
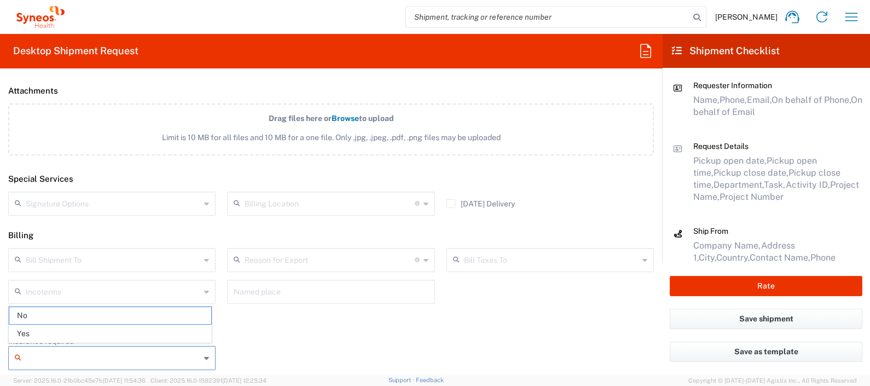
click at [194, 349] on input "Insurance required" at bounding box center [113, 358] width 175 height 18
click at [169, 332] on span "Yes" at bounding box center [110, 333] width 202 height 17
type input "Yes"
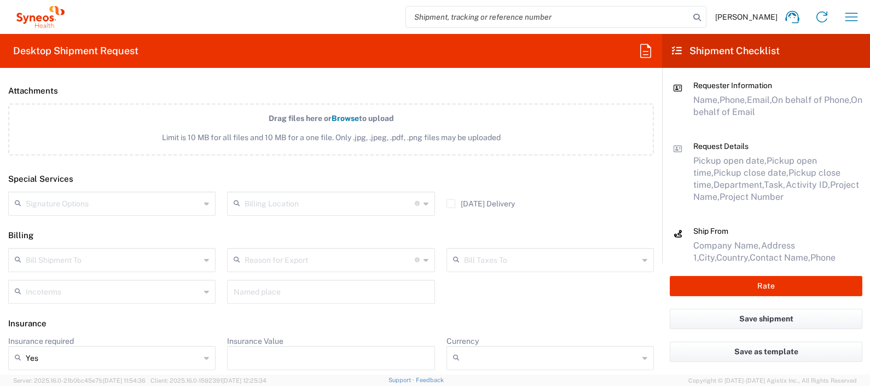
click at [304, 356] on input "Insurance Value" at bounding box center [331, 358] width 194 height 18
type input "400"
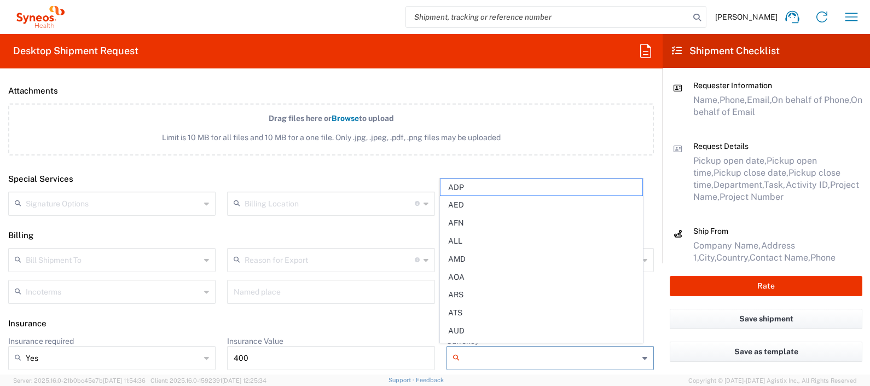
click at [476, 360] on input "Currency" at bounding box center [551, 358] width 175 height 18
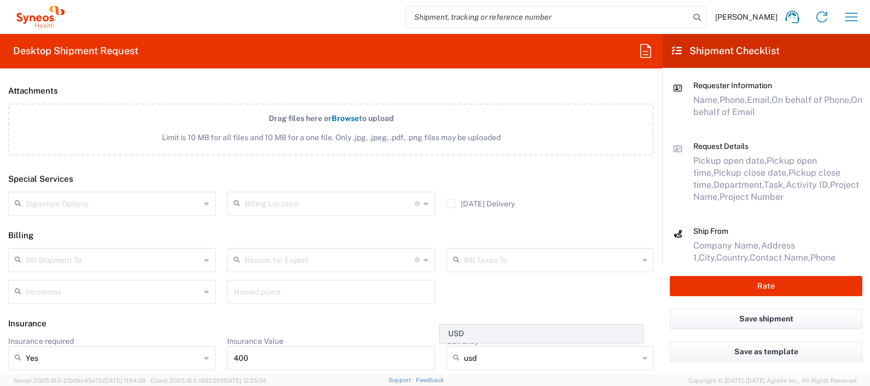
click at [454, 331] on span "USD" at bounding box center [542, 333] width 202 height 17
type input "USD"
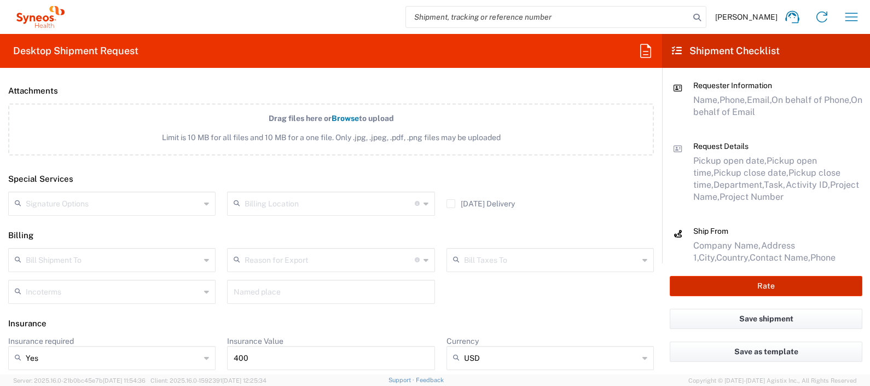
click at [746, 284] on button "Rate" at bounding box center [766, 286] width 193 height 20
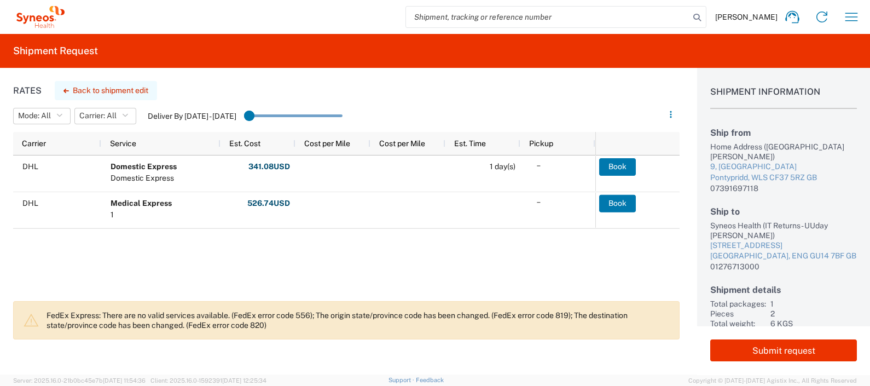
click at [107, 89] on button "Back to shipment edit" at bounding box center [106, 90] width 102 height 19
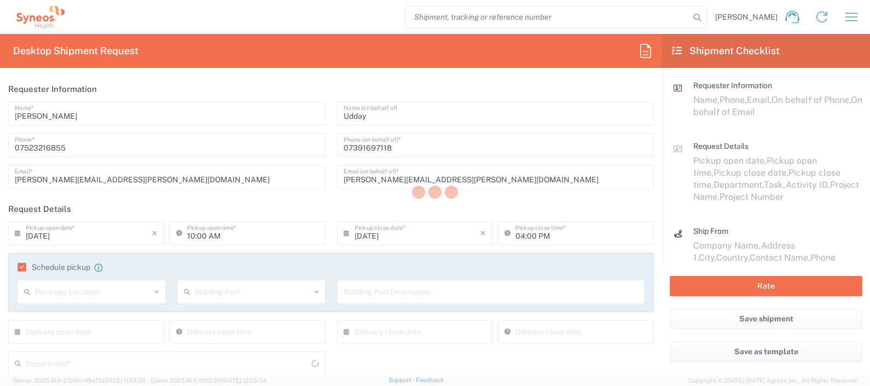
type input "8350"
type input "4510 DEPARTMENTAL EXPENSE"
type input "Wales"
type input "England"
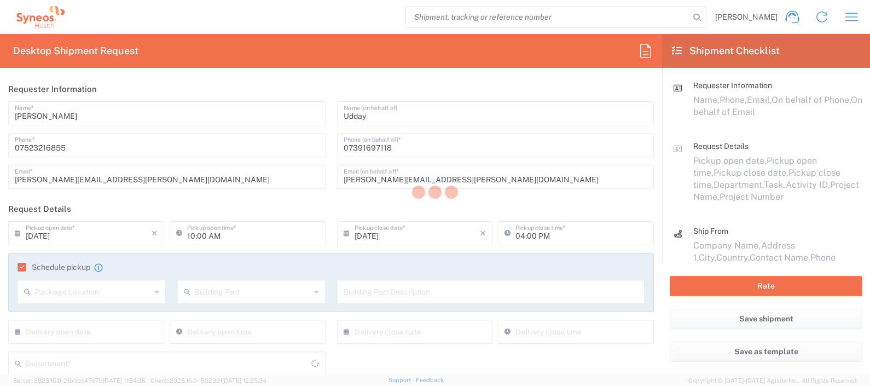
type input "Large Box"
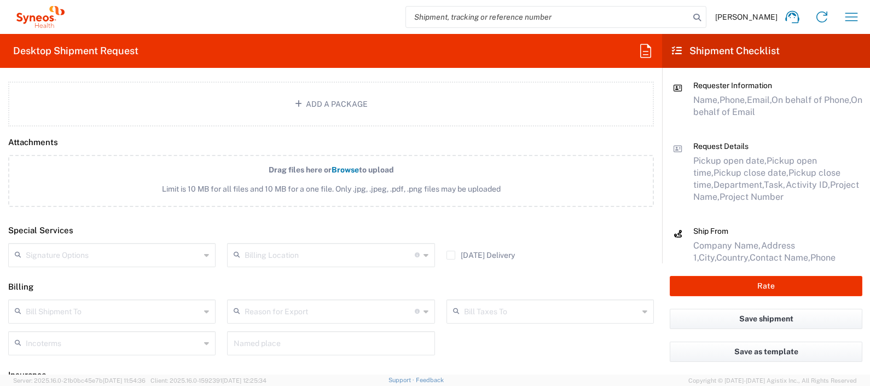
scroll to position [1380, 0]
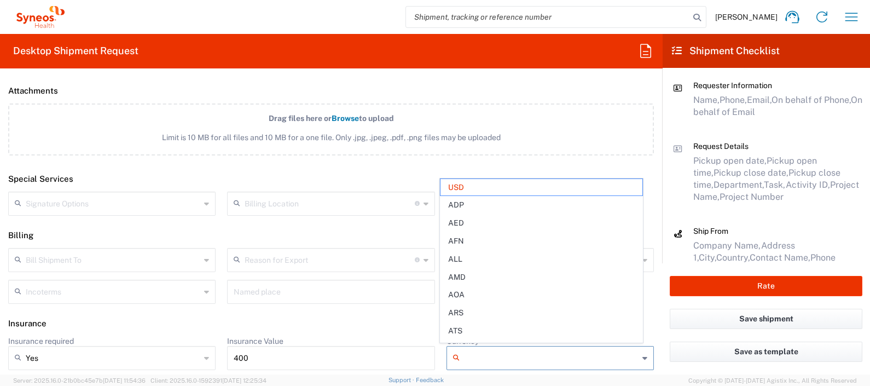
click at [605, 359] on input "Currency" at bounding box center [551, 358] width 175 height 18
type input "u"
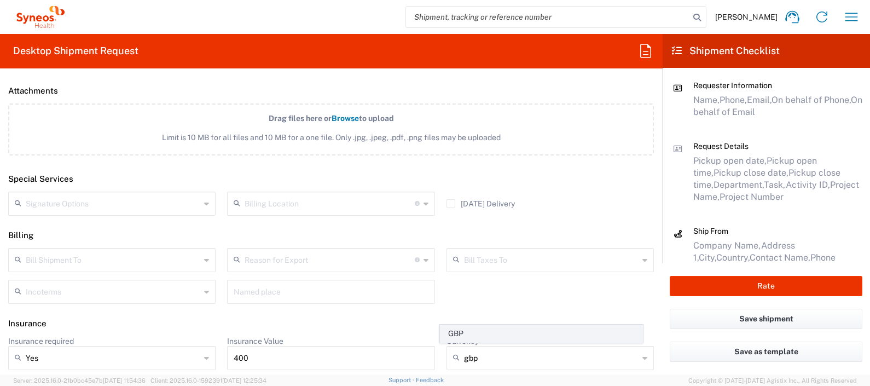
click at [572, 337] on span "GBP" at bounding box center [542, 333] width 202 height 17
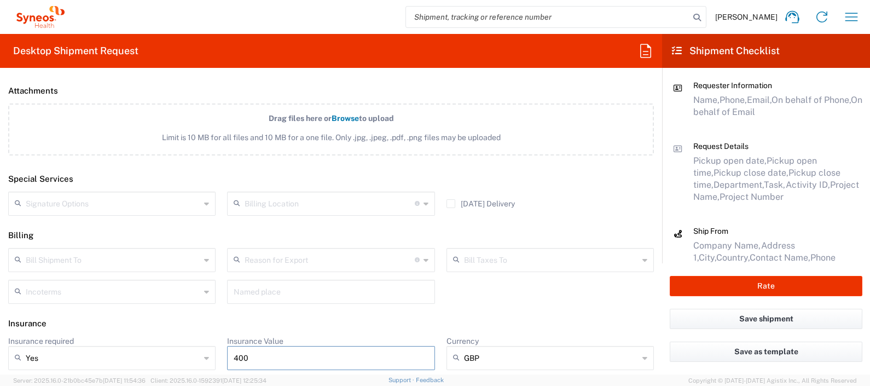
click at [283, 356] on input "400" at bounding box center [331, 358] width 194 height 18
click at [741, 279] on button "Rate" at bounding box center [766, 286] width 193 height 20
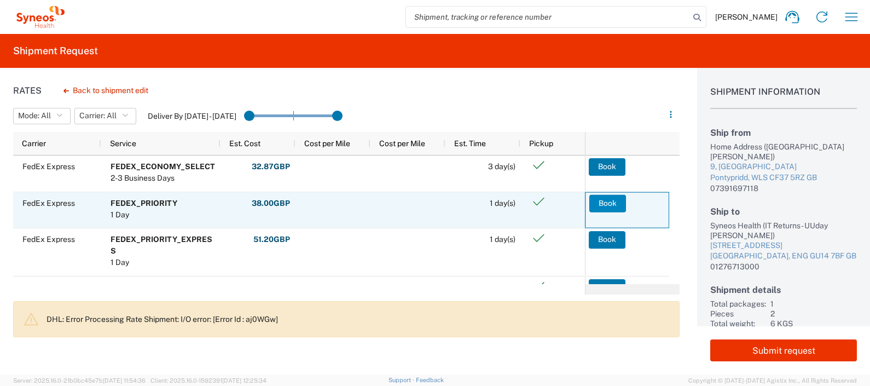
click at [616, 200] on button "Book" at bounding box center [607, 203] width 37 height 18
